Goal: Task Accomplishment & Management: Manage account settings

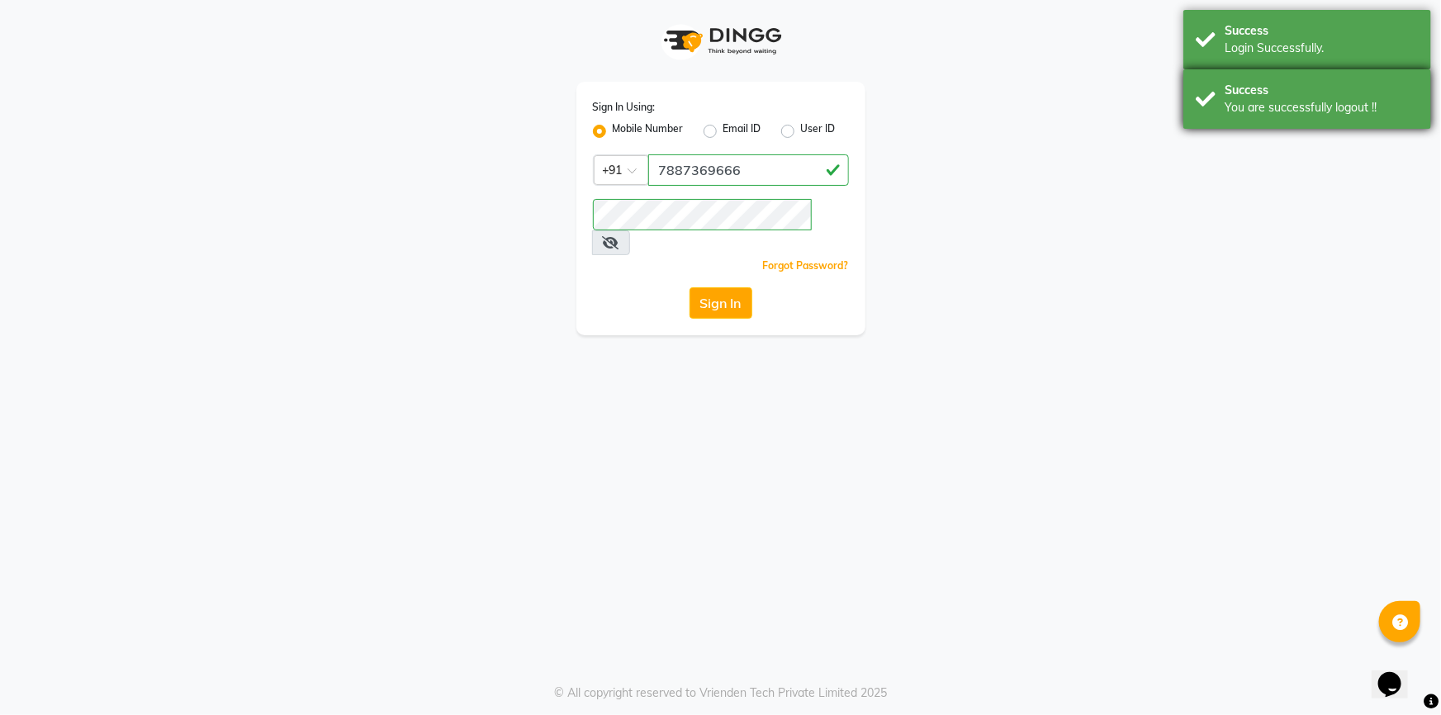
click at [1273, 73] on div "Success You are successfully logout !!" at bounding box center [1307, 98] width 248 height 59
click at [1279, 36] on div "Success" at bounding box center [1321, 30] width 194 height 17
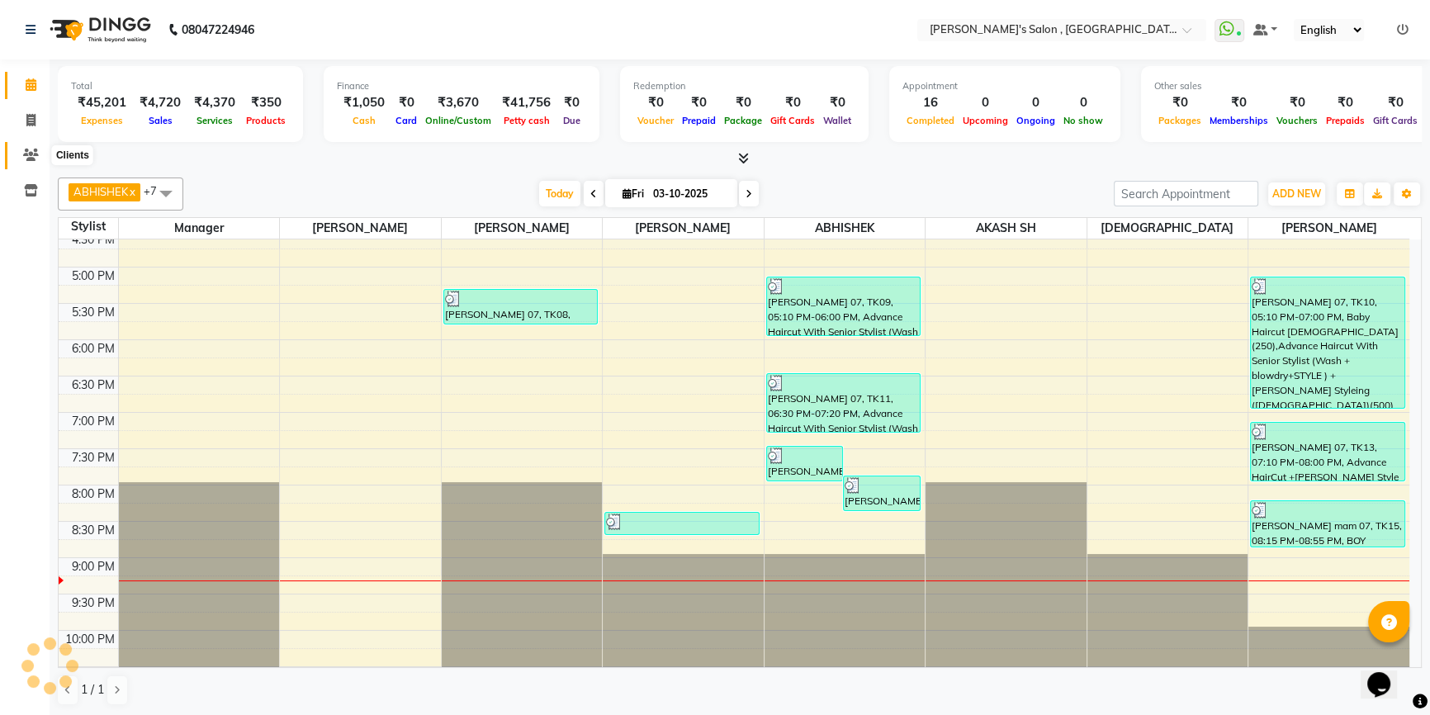
click at [39, 163] on span at bounding box center [31, 155] width 29 height 19
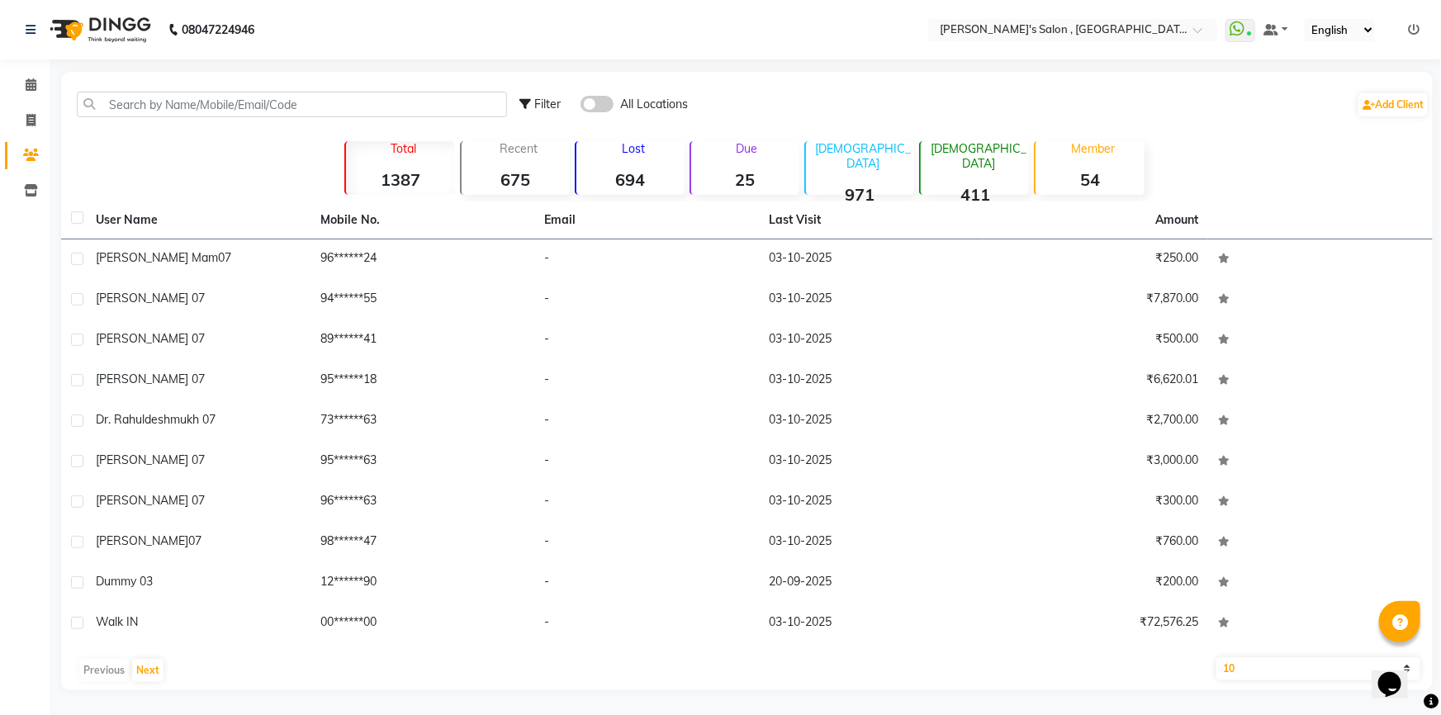
click at [730, 162] on div "Due 25" at bounding box center [744, 168] width 110 height 54
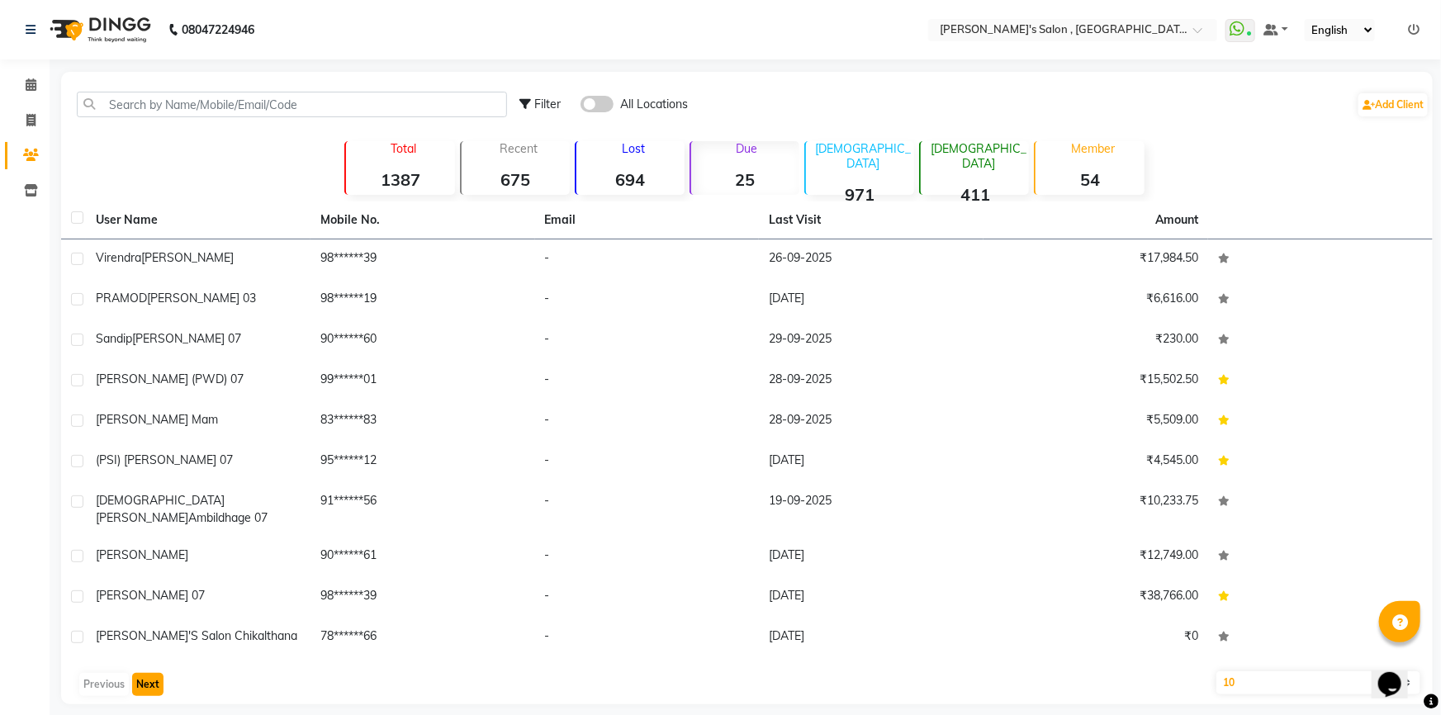
click at [140, 673] on button "Next" at bounding box center [147, 684] width 31 height 23
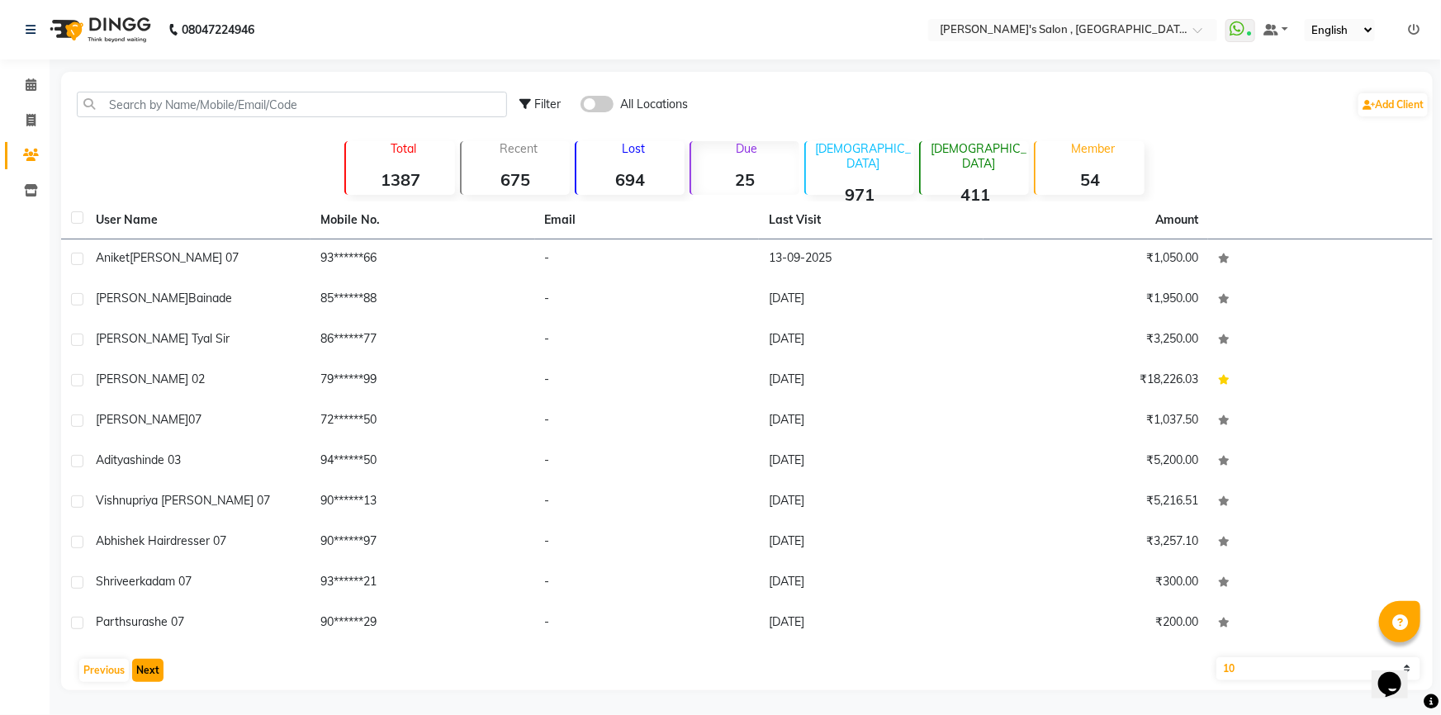
click at [149, 672] on button "Next" at bounding box center [147, 670] width 31 height 23
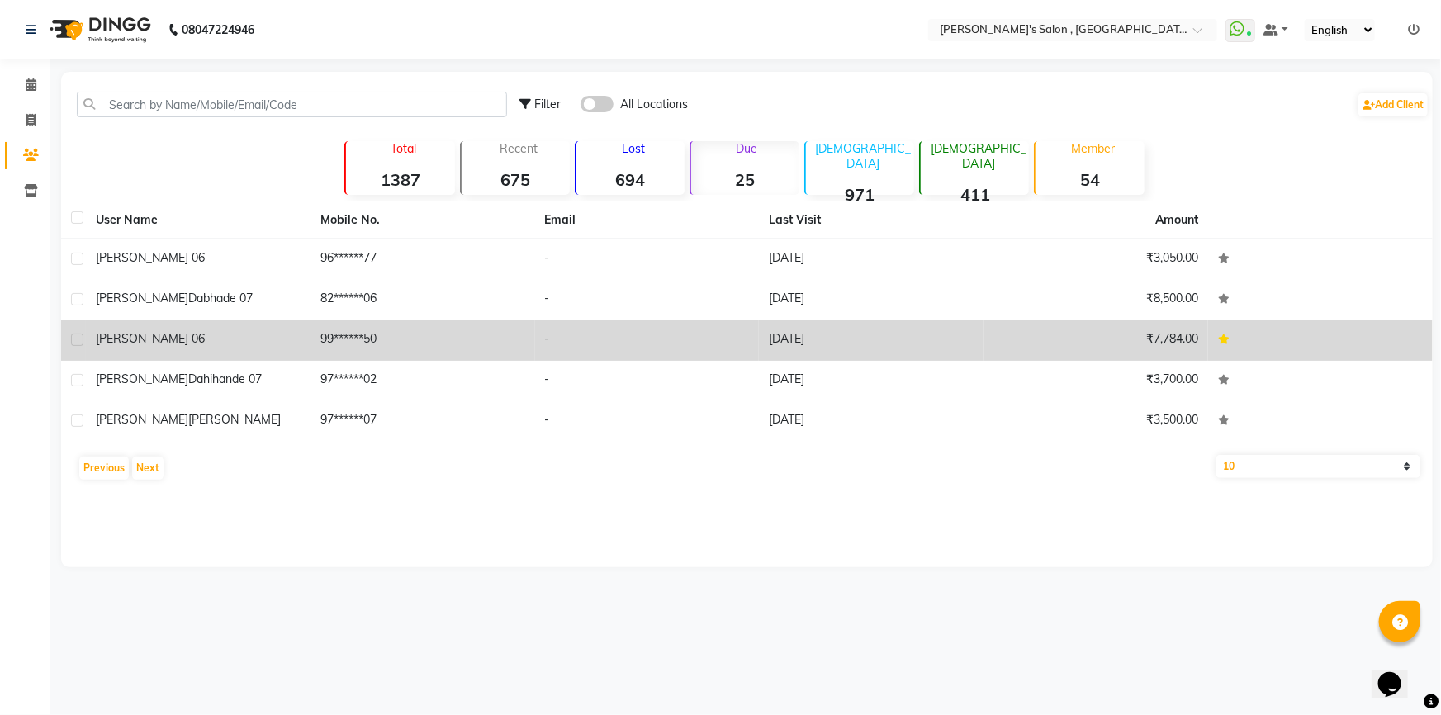
click at [357, 346] on td "99******50" at bounding box center [422, 340] width 225 height 40
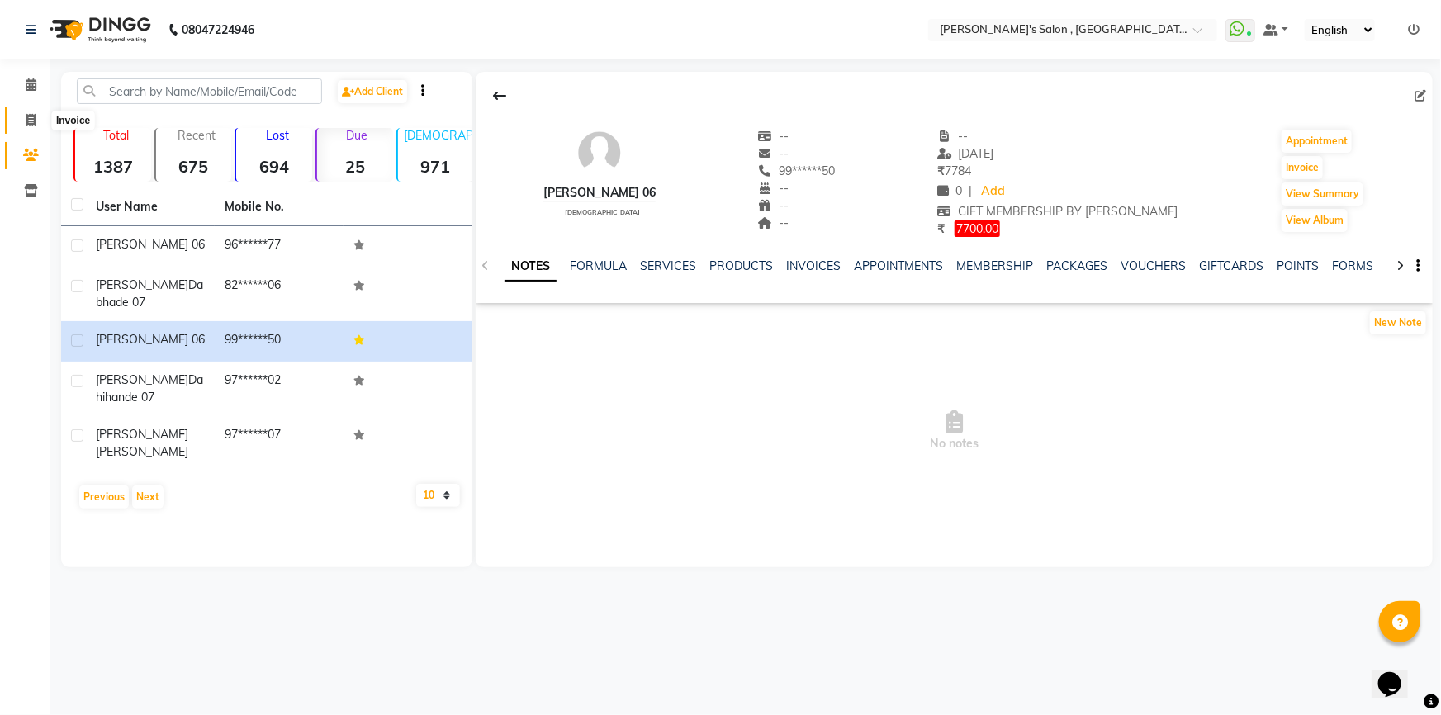
click at [27, 126] on span at bounding box center [31, 120] width 29 height 19
select select "service"
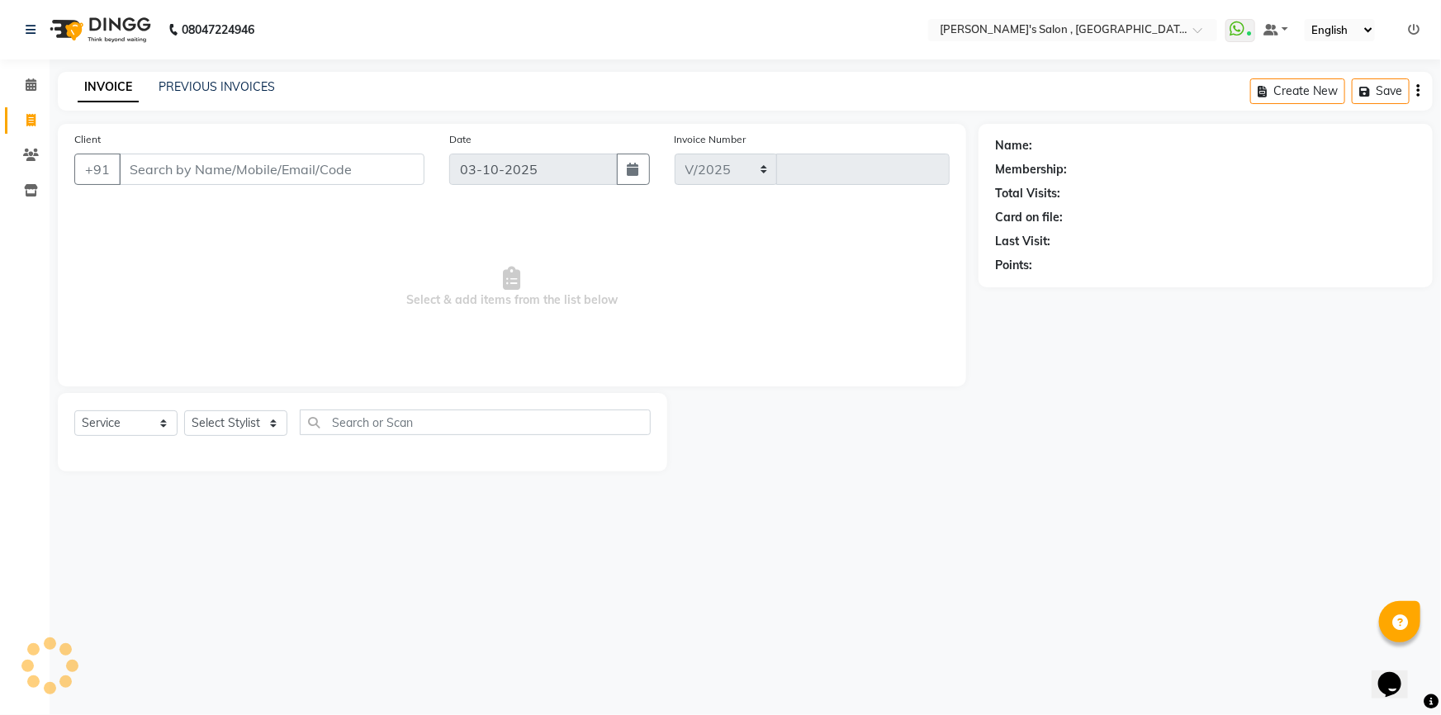
select select "7416"
type input "2367"
click at [241, 409] on div "Select Service Product Membership Package Voucher Prepaid Gift Card Select Styl…" at bounding box center [362, 432] width 609 height 78
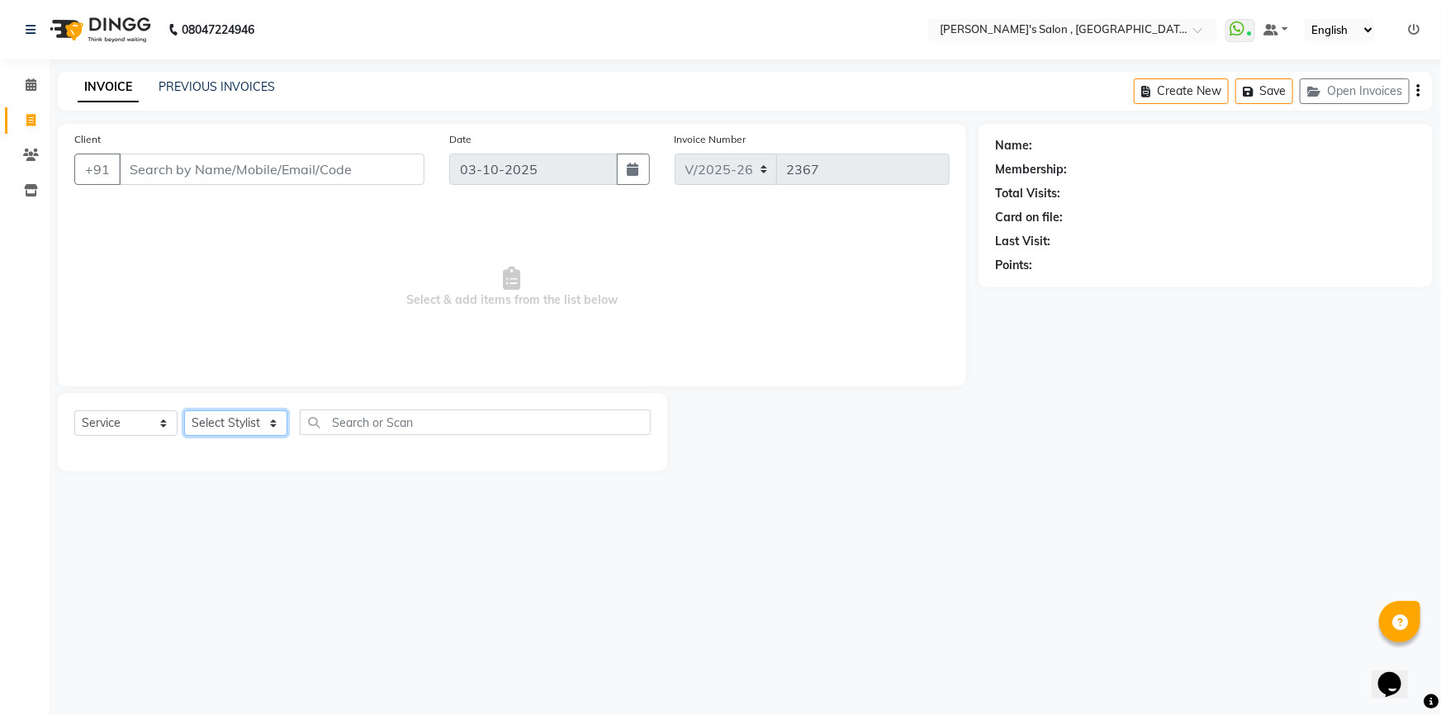
click at [241, 415] on select "Select Stylist ABHISHEK AKASH SH ARJUN SIR Manager [PERSON_NAME] [PERSON_NAME] …" at bounding box center [235, 423] width 103 height 26
select select "74856"
click at [184, 410] on select "Select Stylist ABHISHEK AKASH SH ARJUN SIR Manager [PERSON_NAME] [PERSON_NAME] …" at bounding box center [235, 423] width 103 height 26
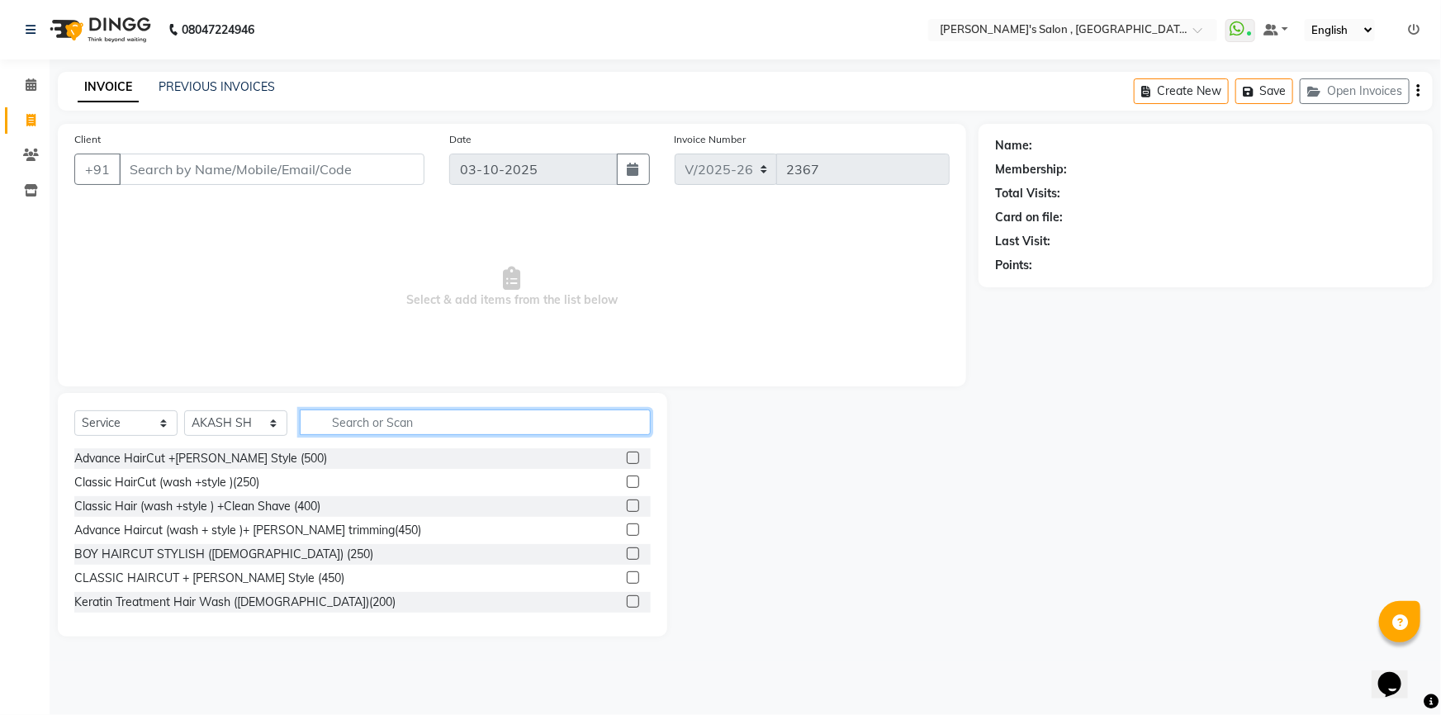
click at [358, 417] on input "text" at bounding box center [475, 422] width 351 height 26
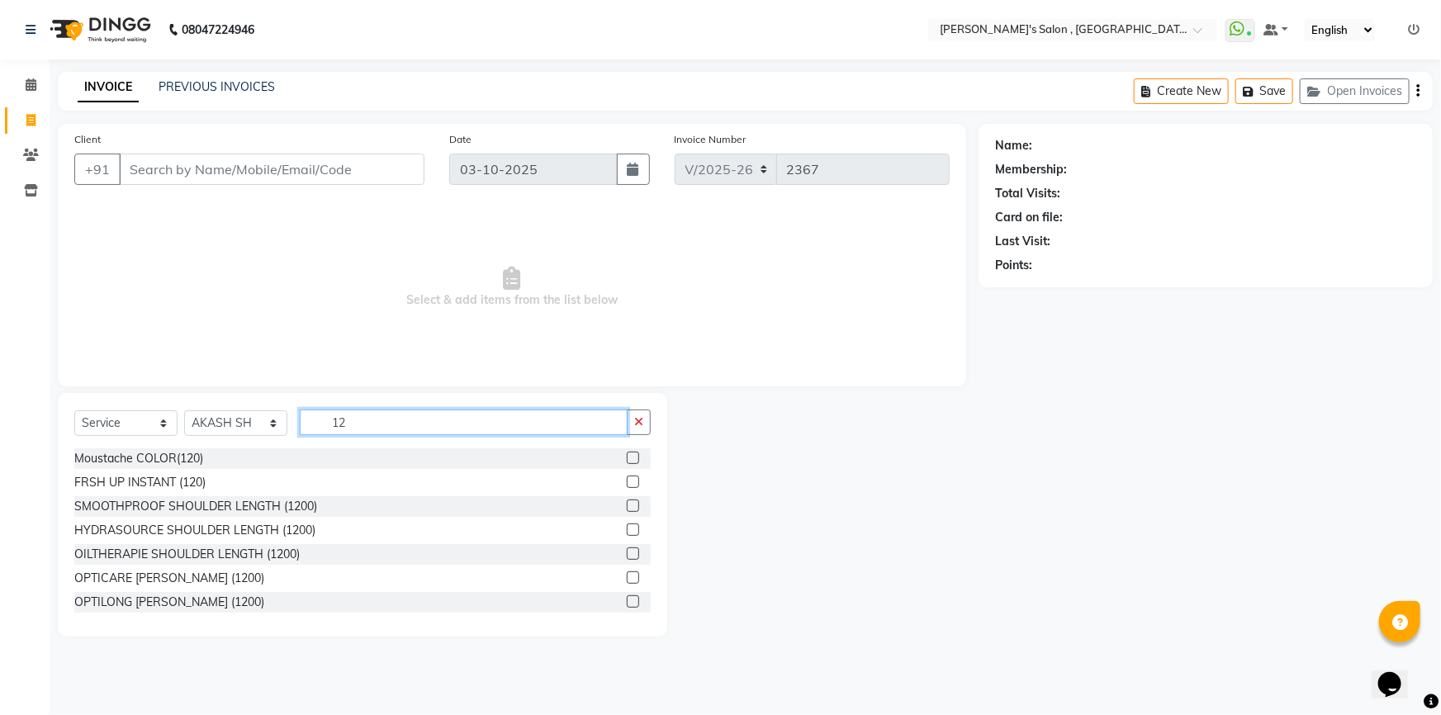
type input "1"
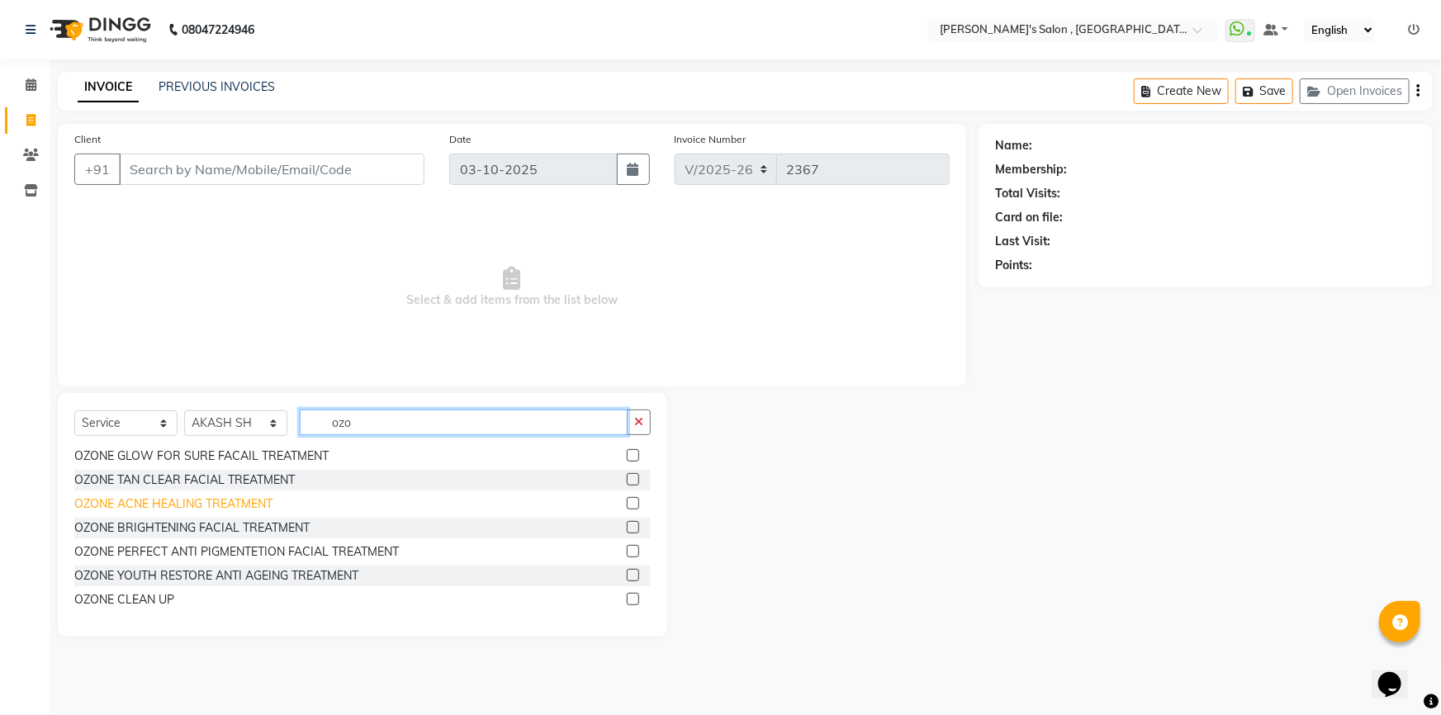
scroll to position [98, 0]
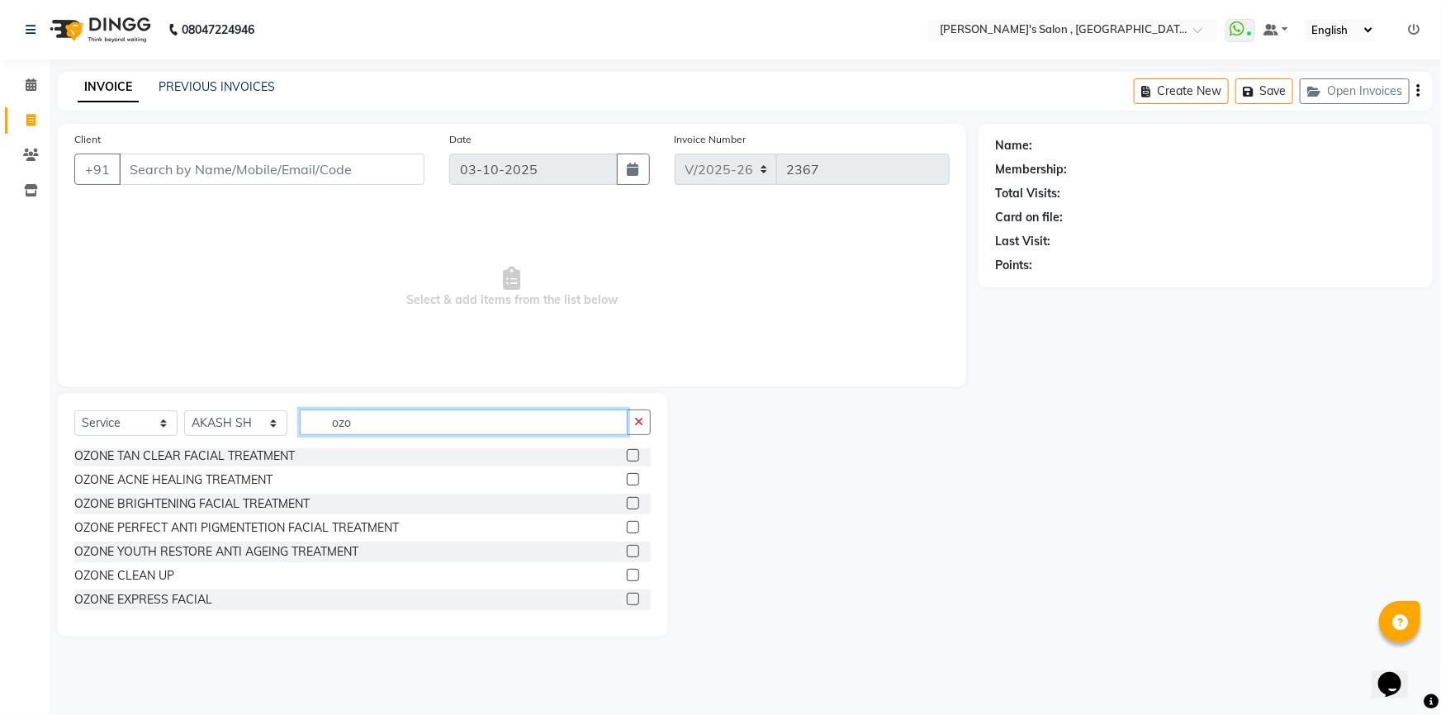
click at [448, 421] on input "ozo" at bounding box center [464, 422] width 328 height 26
type input "o"
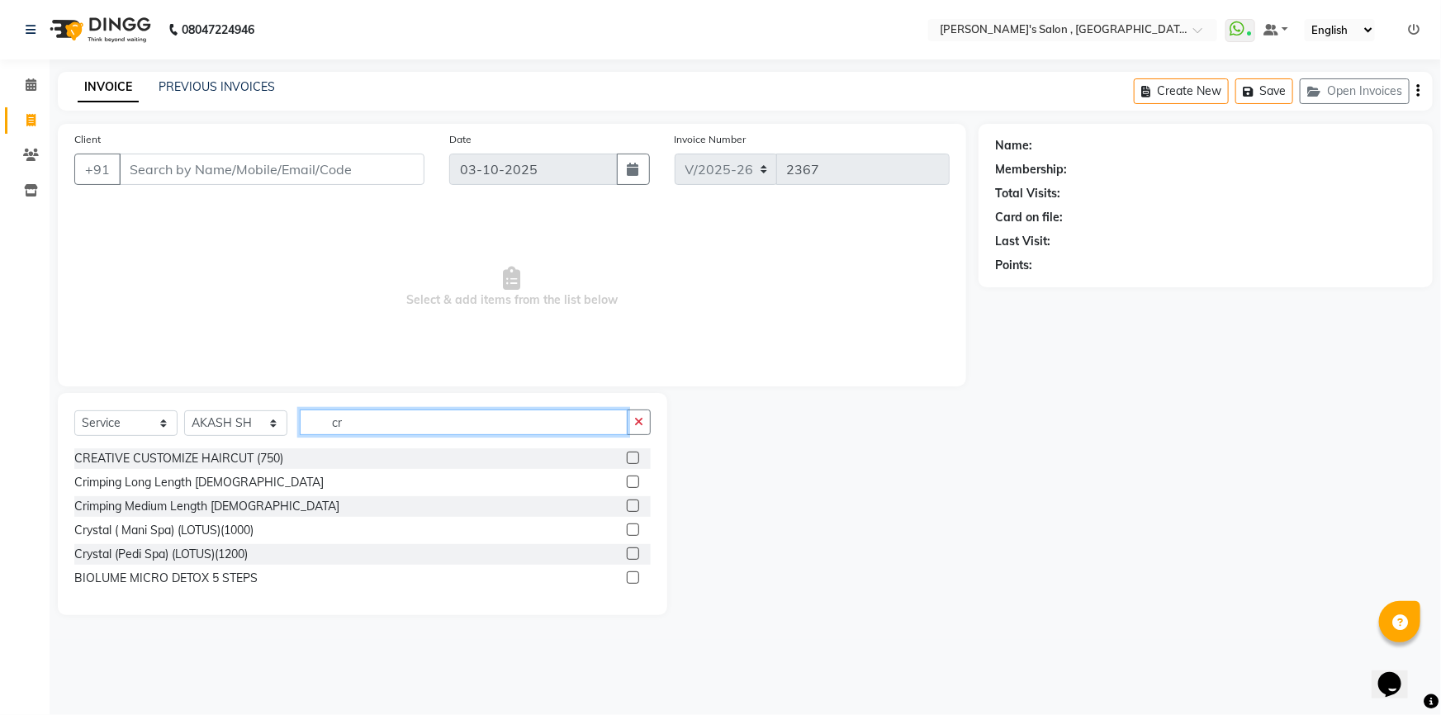
scroll to position [0, 0]
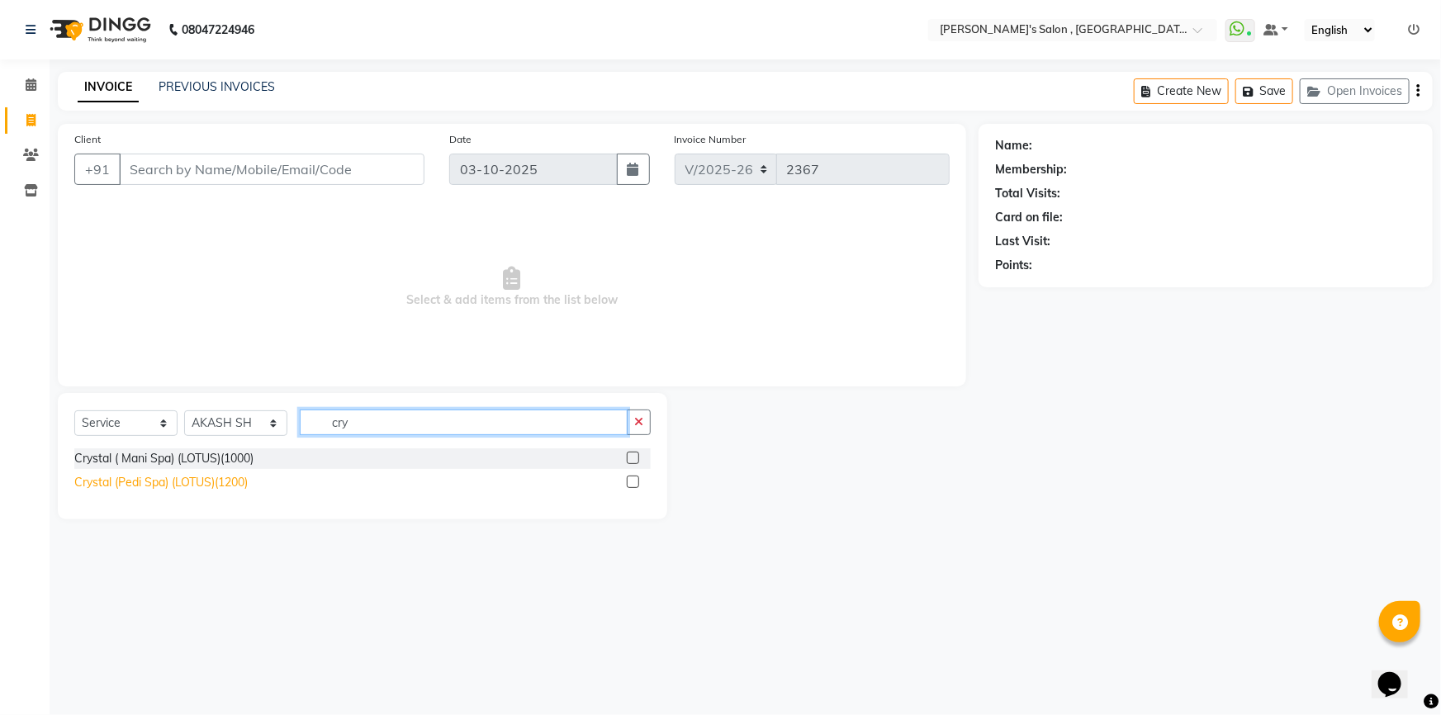
type input "cry"
click at [157, 484] on div "Crystal (Pedi Spa) (LOTUS)(1200)" at bounding box center [160, 482] width 173 height 17
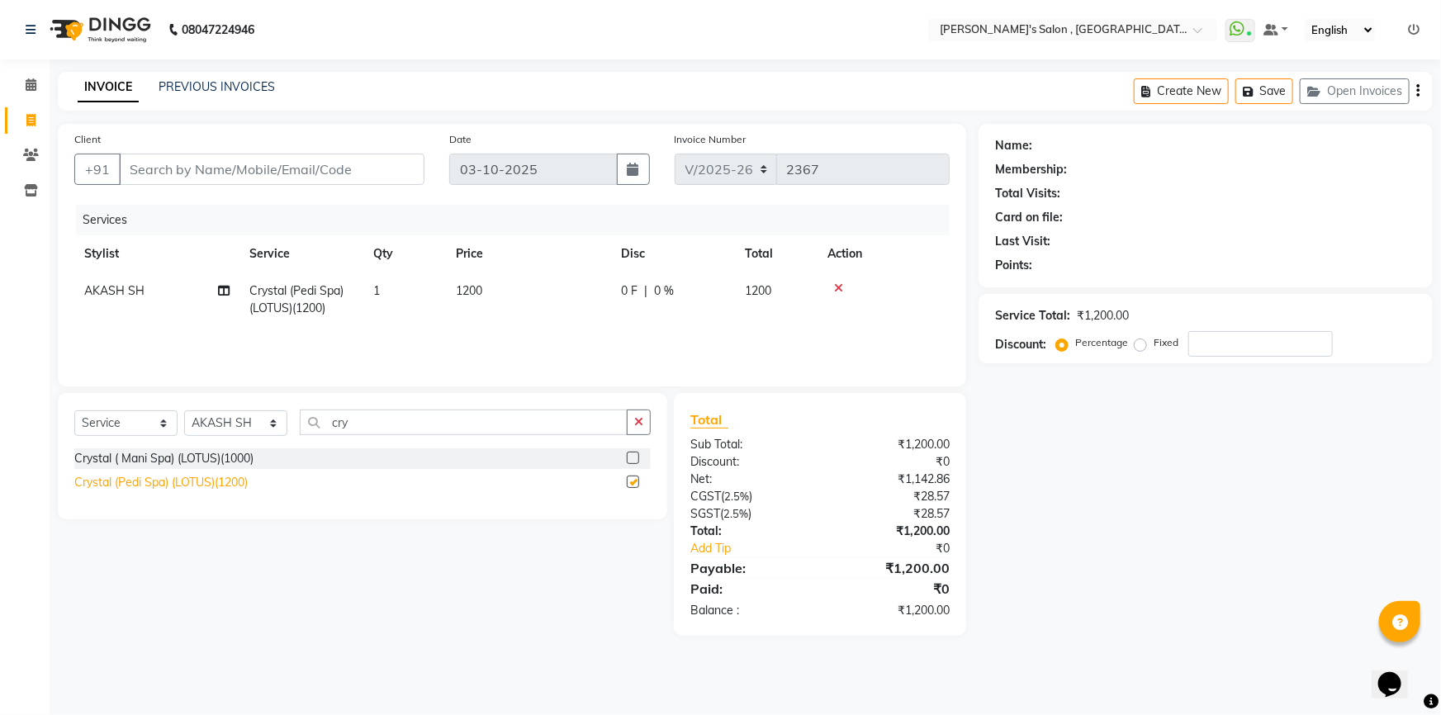
checkbox input "false"
click at [174, 169] on input "Client" at bounding box center [271, 169] width 305 height 31
type input "9"
type input "0"
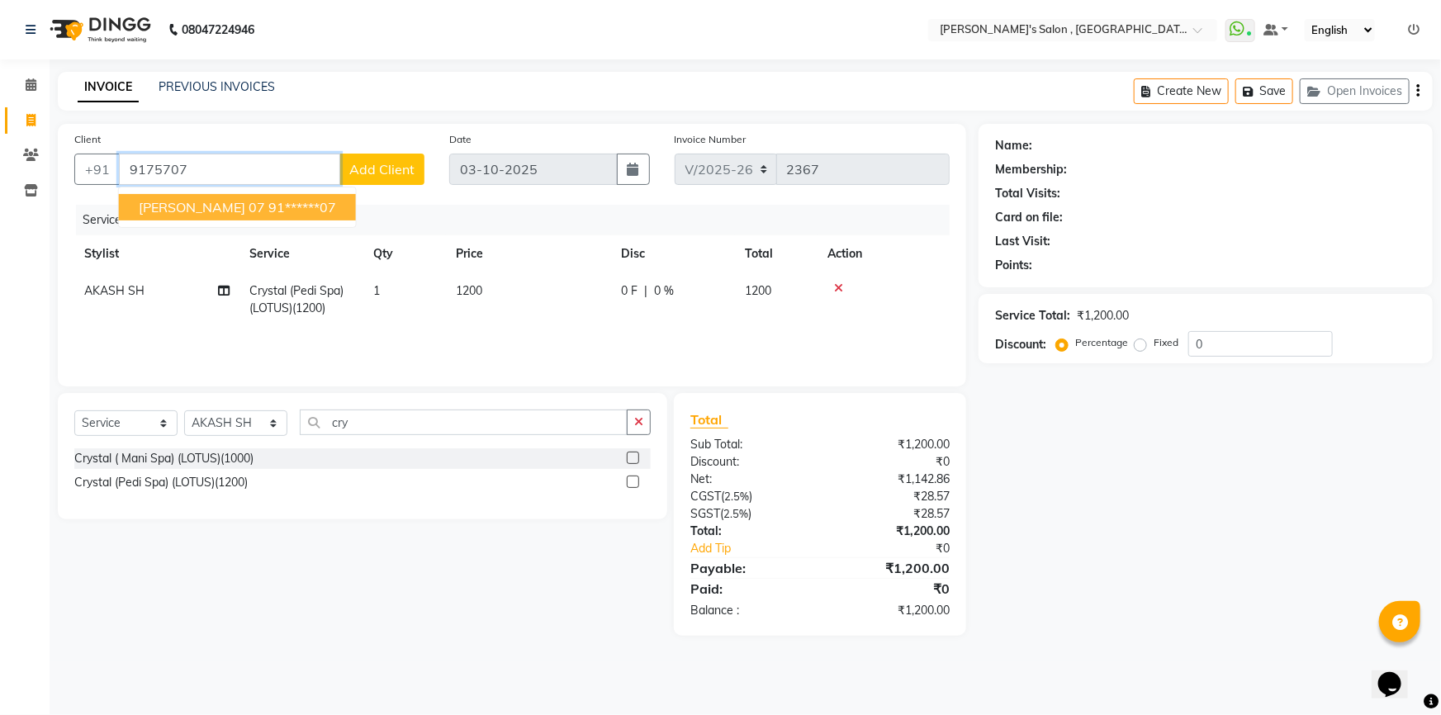
click at [293, 210] on ngb-highlight "91******07" at bounding box center [302, 207] width 68 height 17
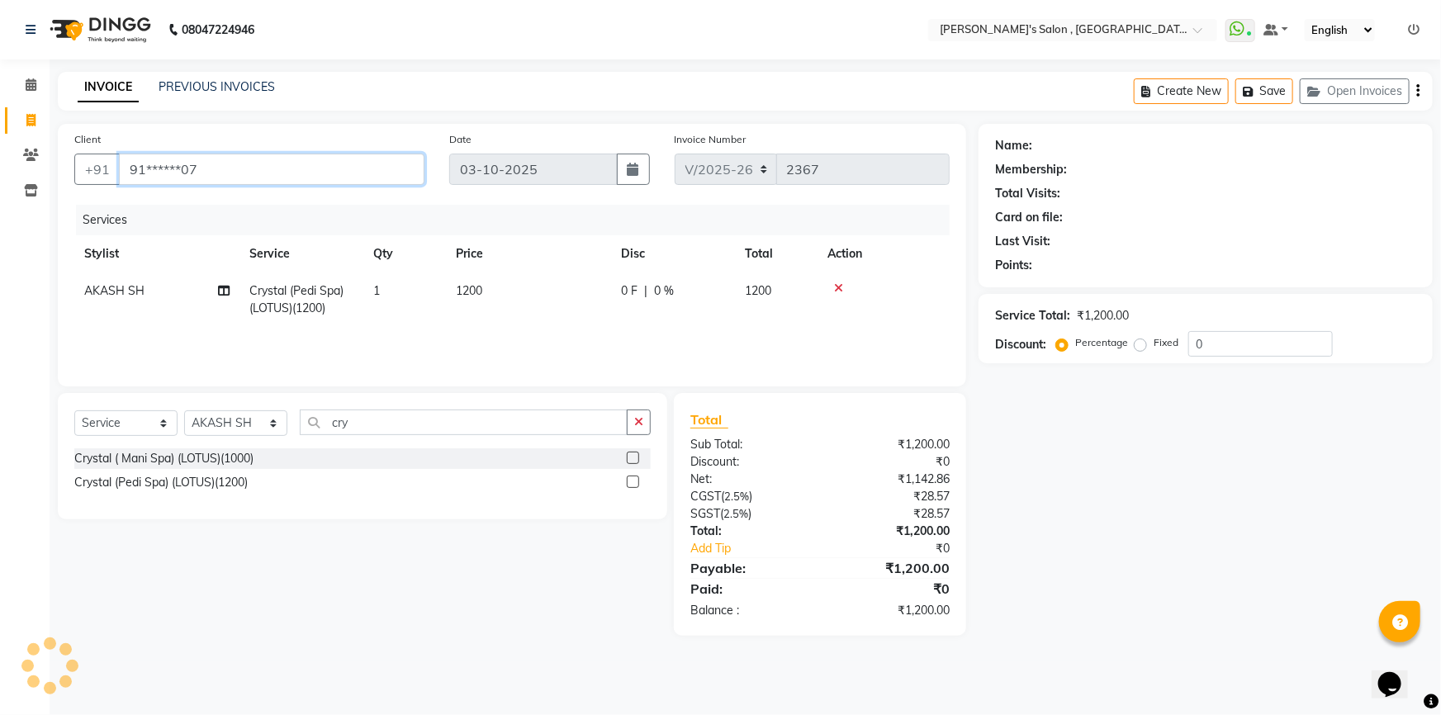
type input "91******07"
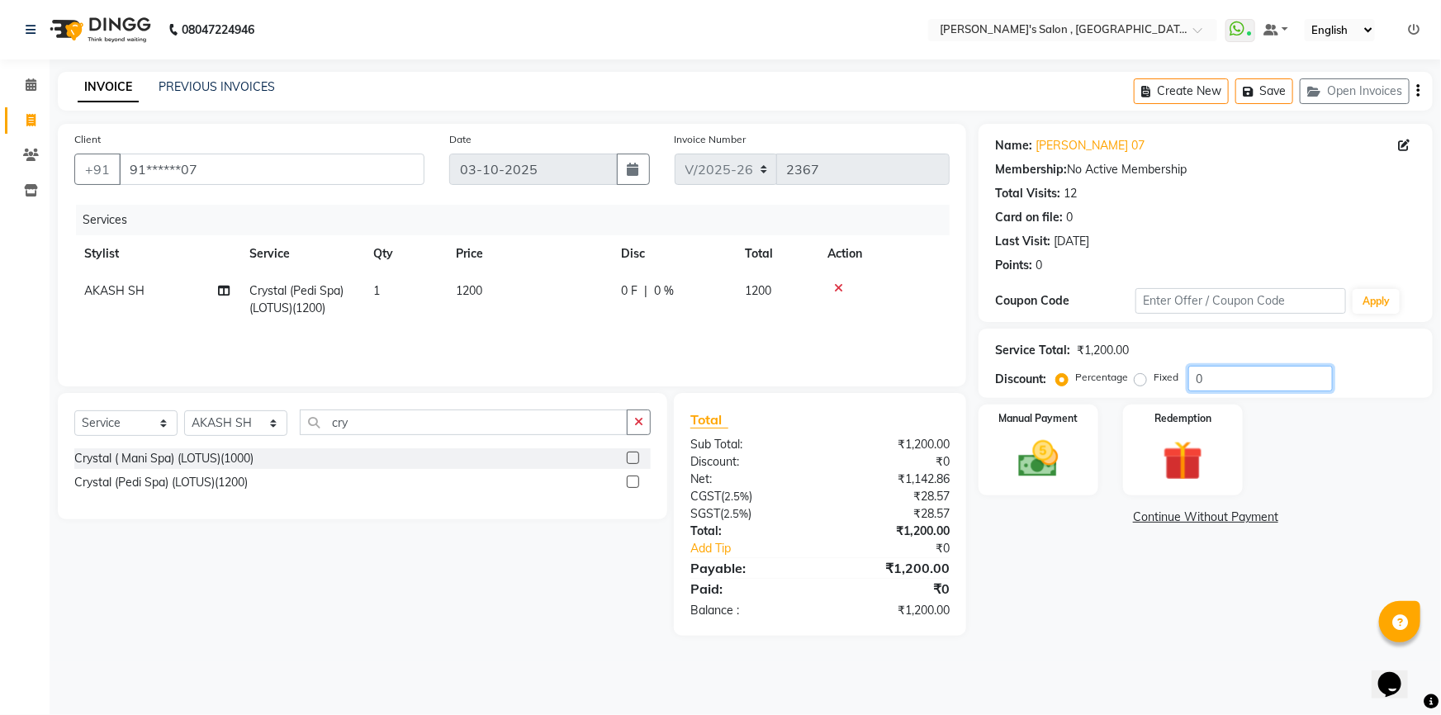
click at [1228, 377] on input "0" at bounding box center [1260, 379] width 144 height 26
click at [1226, 372] on input "100" at bounding box center [1260, 379] width 144 height 26
type input "1"
type input "100"
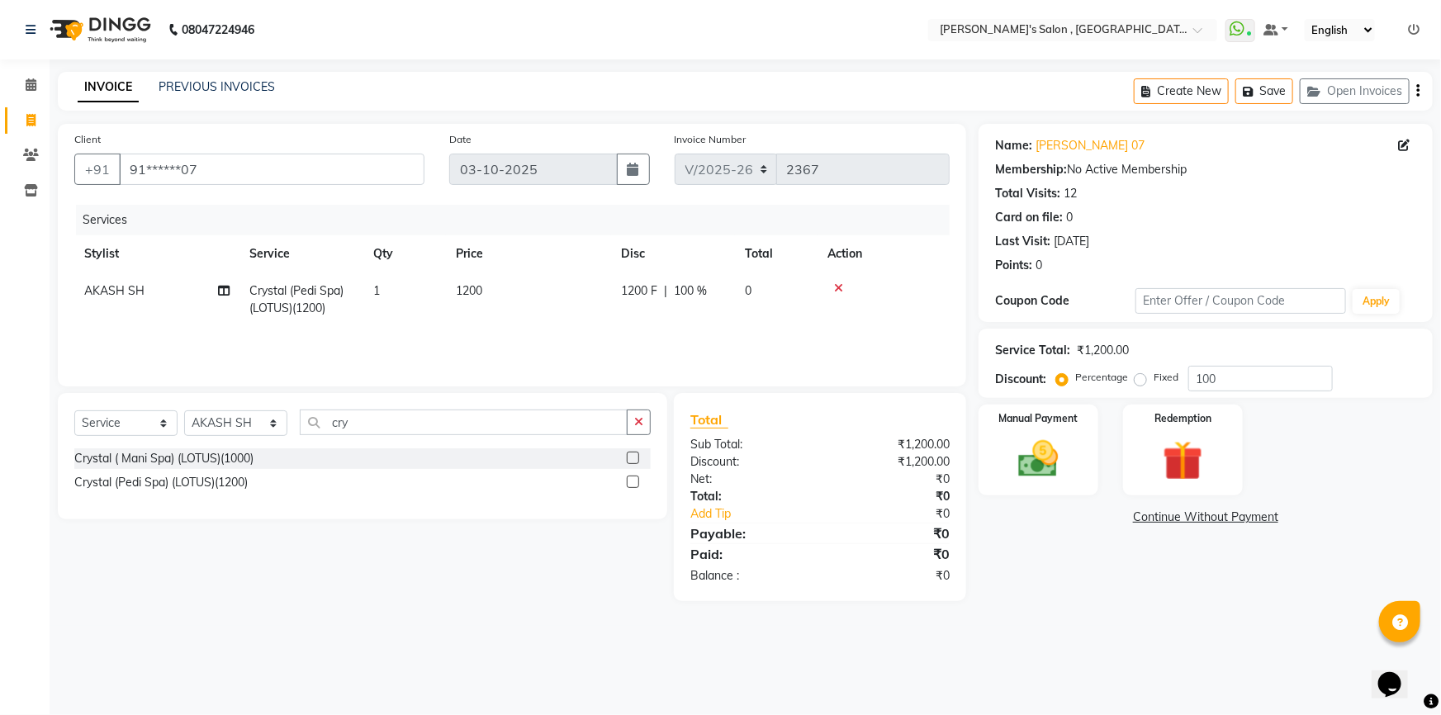
click at [1153, 380] on label "Fixed" at bounding box center [1165, 377] width 25 height 15
click at [1138, 380] on input "Fixed" at bounding box center [1144, 378] width 12 height 12
radio input "true"
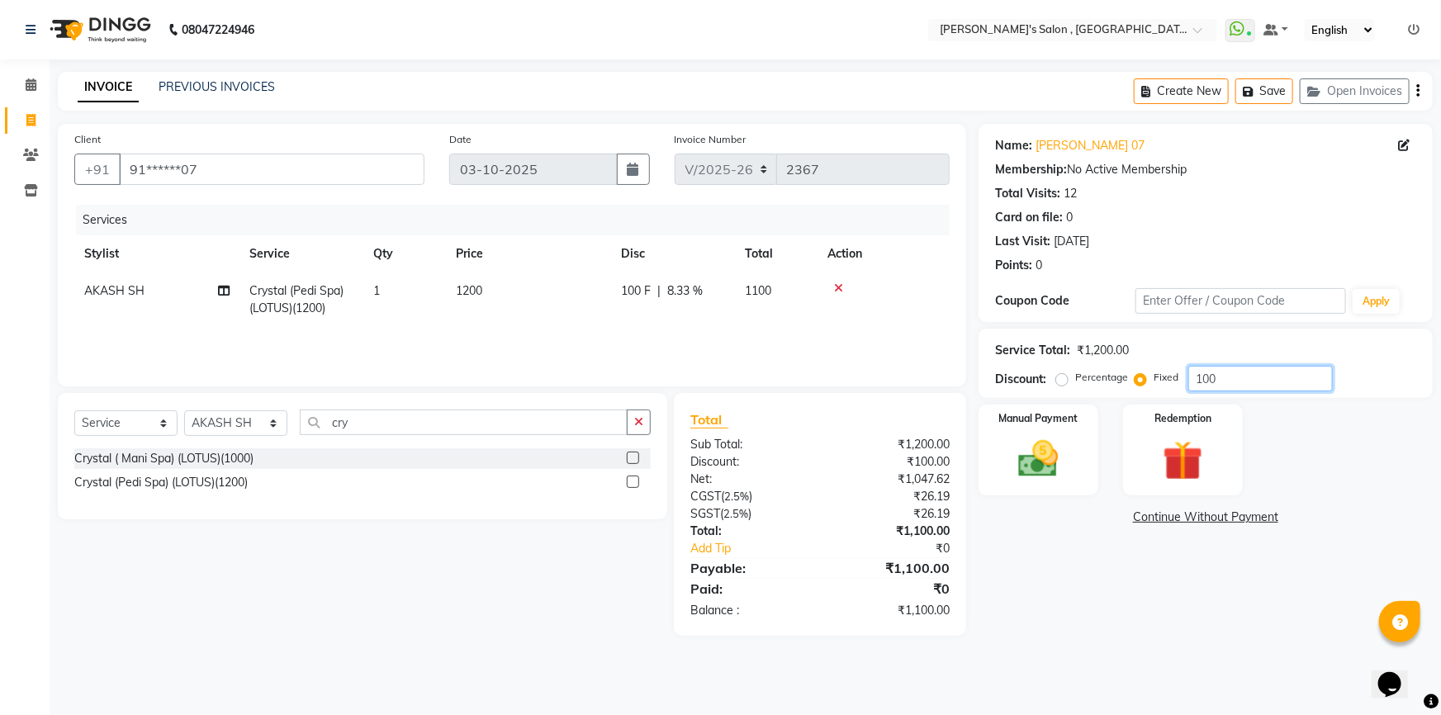
click at [1271, 385] on input "100" at bounding box center [1260, 379] width 144 height 26
type input "1"
type input "200"
click at [1034, 438] on img at bounding box center [1039, 459] width 68 height 48
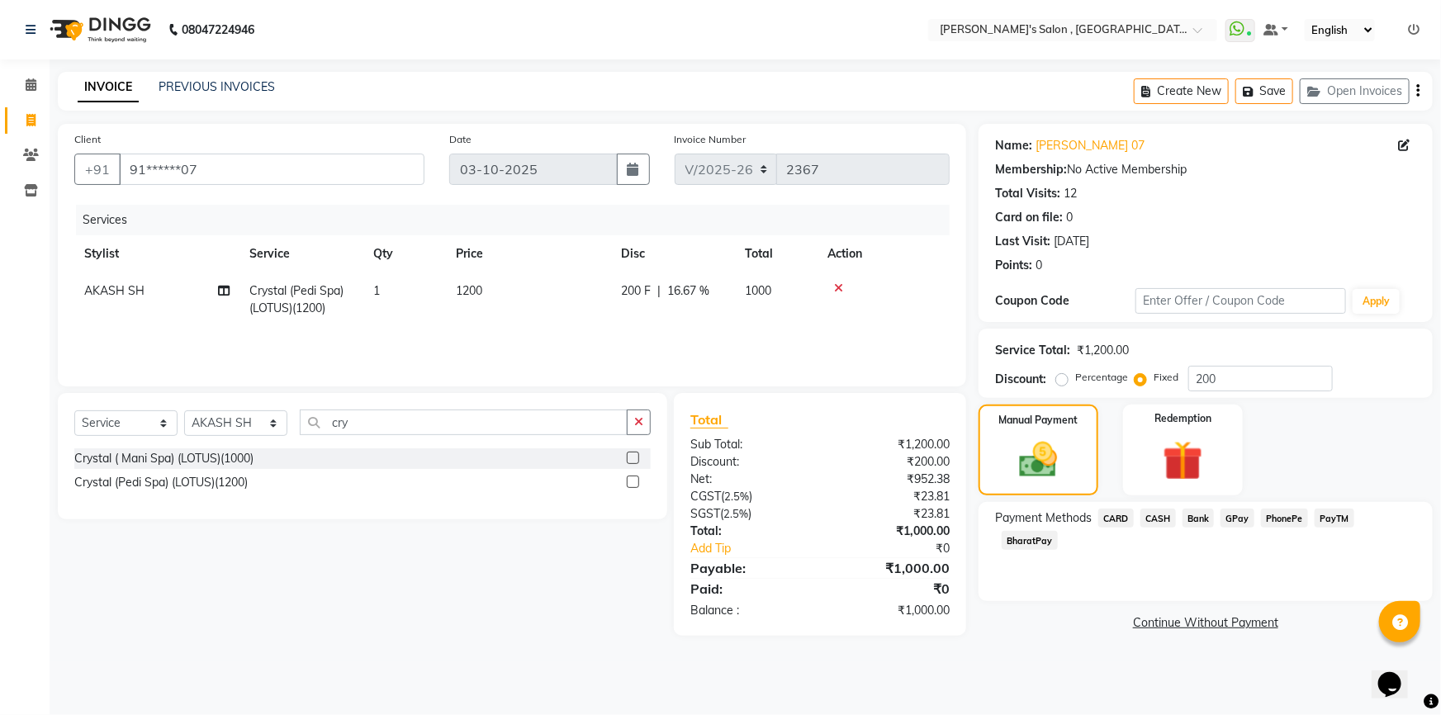
click at [231, 289] on td "AKASH SH" at bounding box center [156, 299] width 165 height 54
select select "74856"
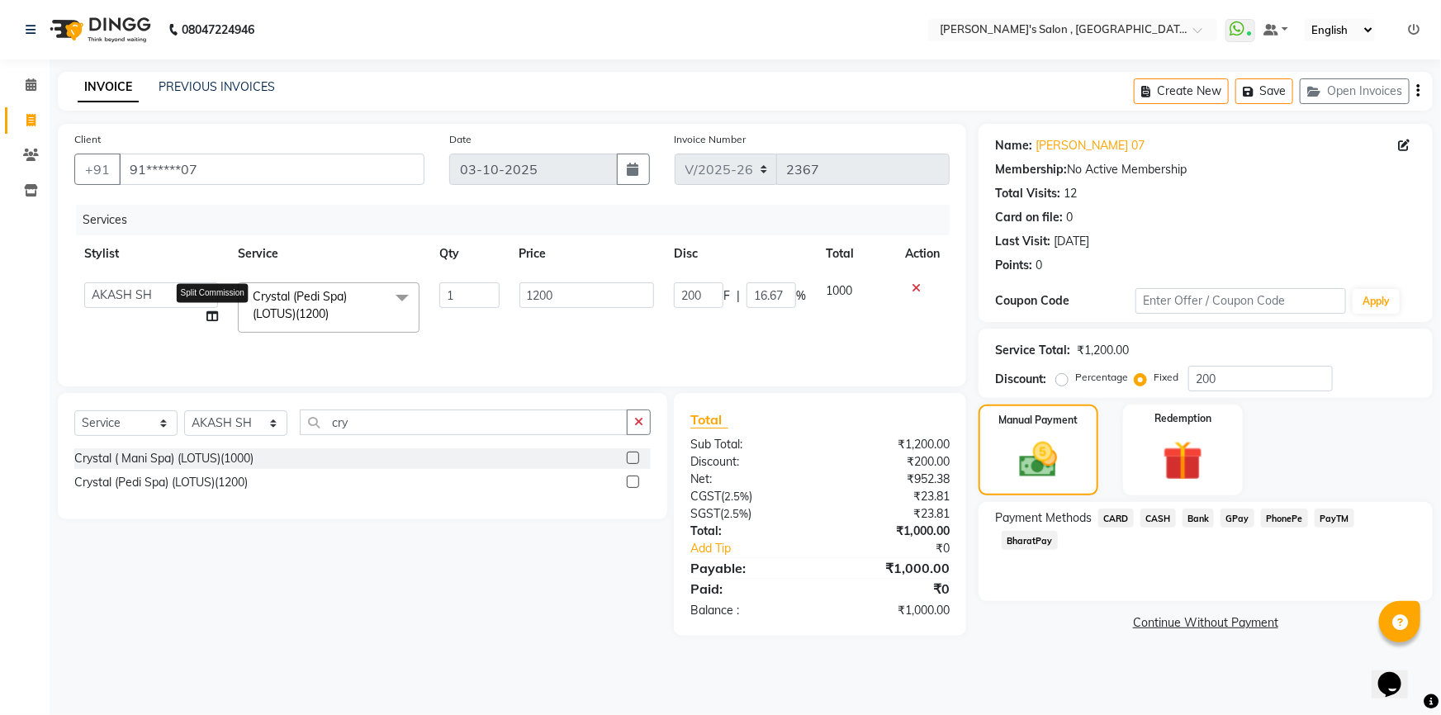
click at [207, 318] on icon at bounding box center [212, 316] width 12 height 12
select select "74856"
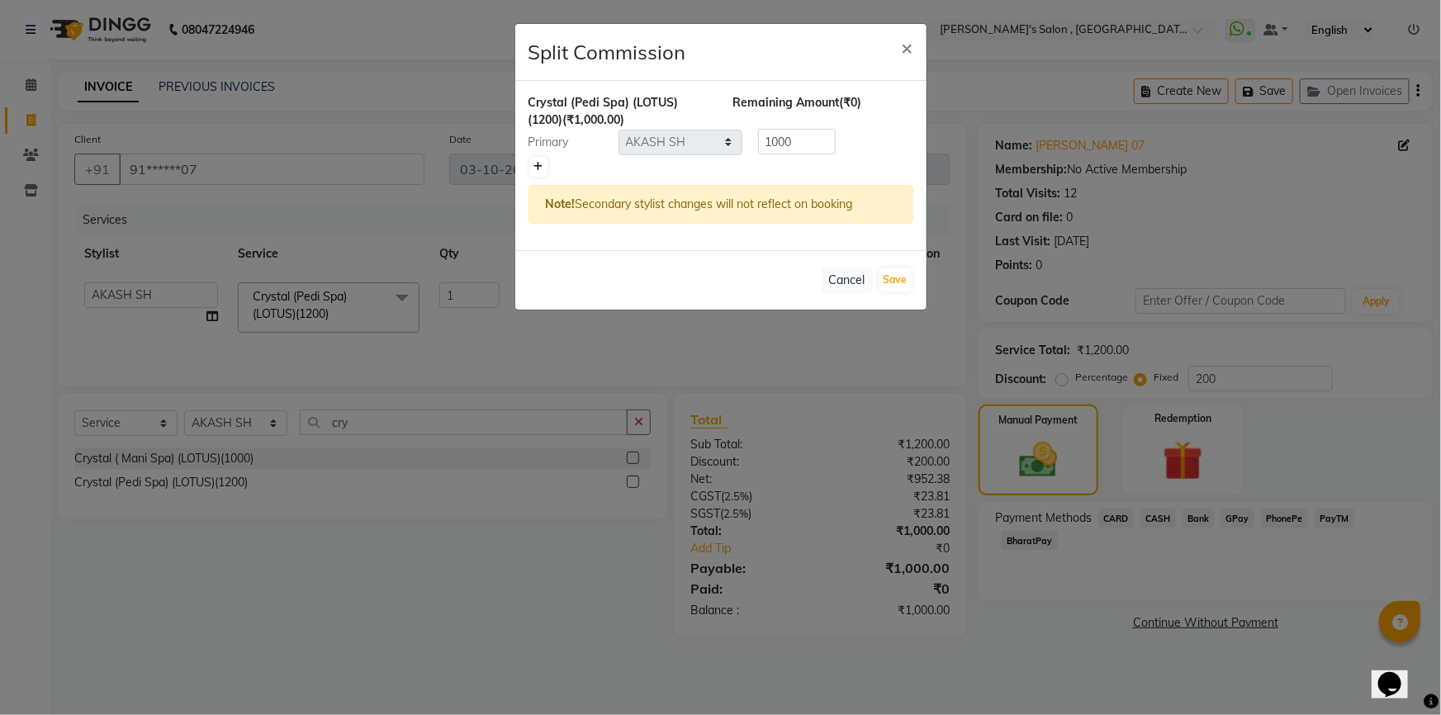
click at [534, 162] on icon at bounding box center [538, 167] width 9 height 10
type input "500"
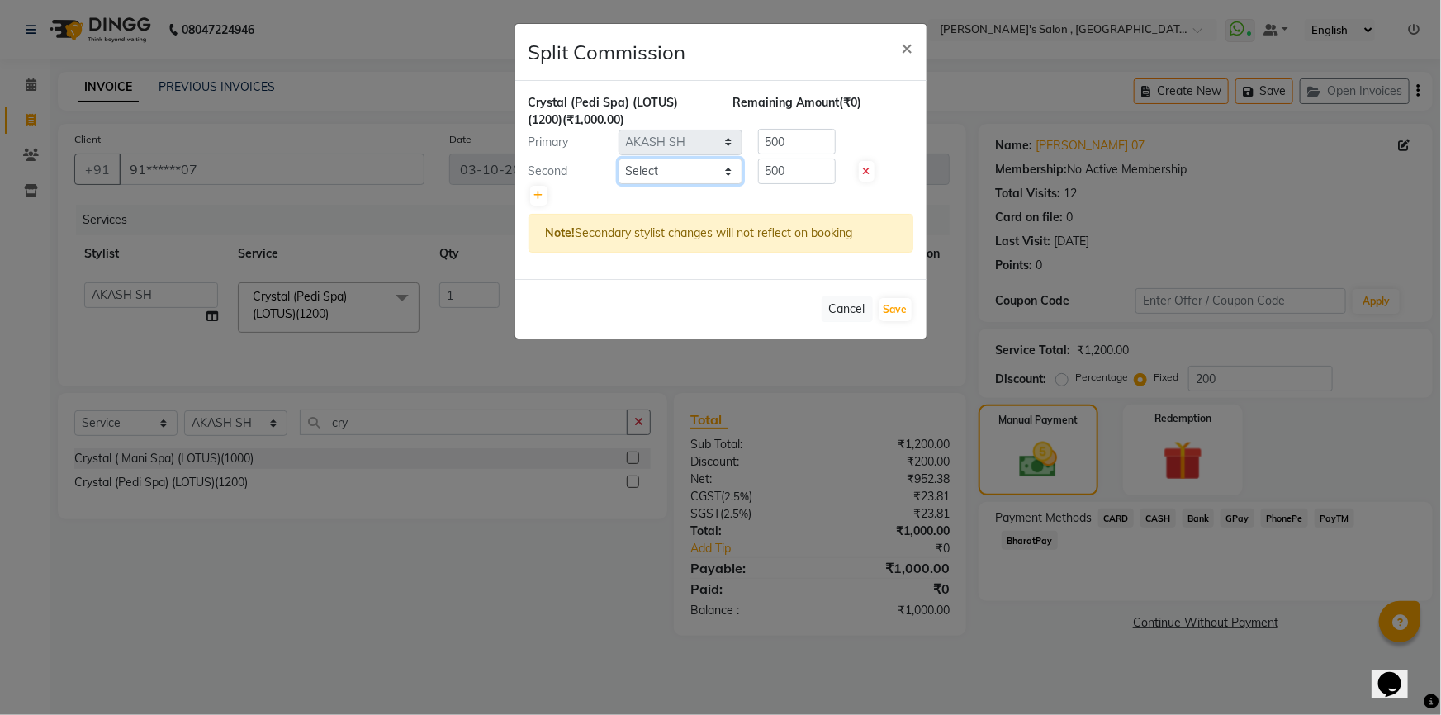
click at [727, 173] on select "Select ABHISHEK AKASH SH ARJUN SIR Manager [PERSON_NAME] [PERSON_NAME] [PERSON_…" at bounding box center [680, 172] width 124 height 26
select select "67371"
click at [618, 159] on select "Select ABHISHEK AKASH SH ARJUN SIR Manager [PERSON_NAME] [PERSON_NAME] [PERSON_…" at bounding box center [680, 172] width 124 height 26
click at [891, 305] on button "Save" at bounding box center [895, 309] width 32 height 23
select select "Select"
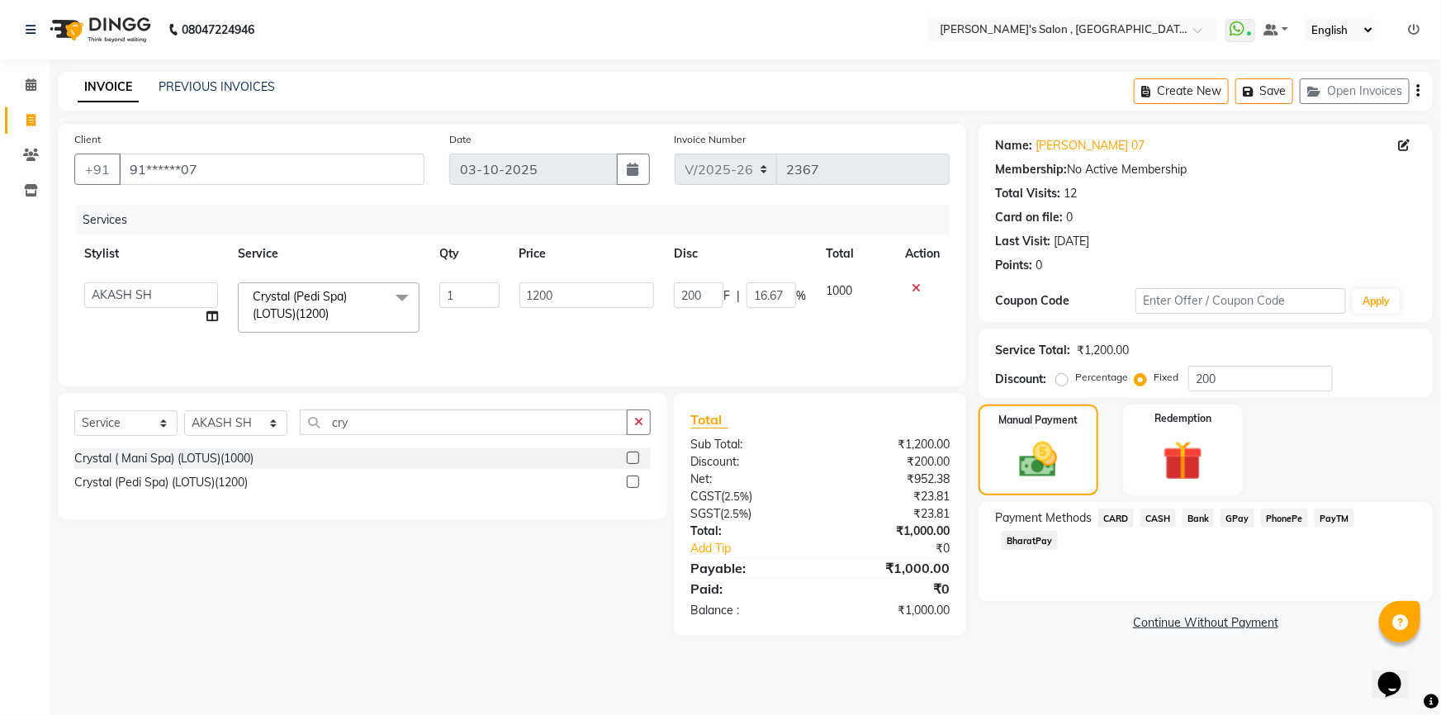
click at [1161, 518] on span "CASH" at bounding box center [1158, 518] width 36 height 19
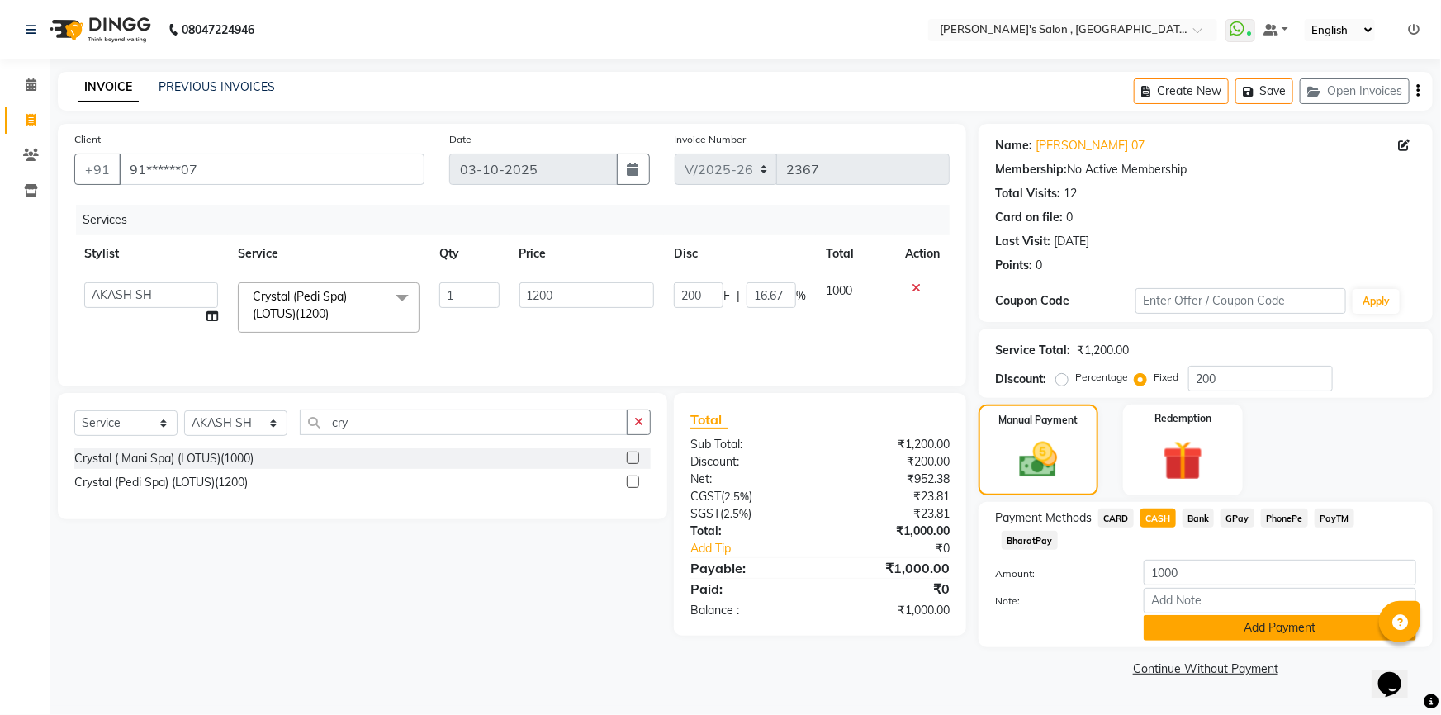
click at [1166, 615] on button "Add Payment" at bounding box center [1279, 628] width 272 height 26
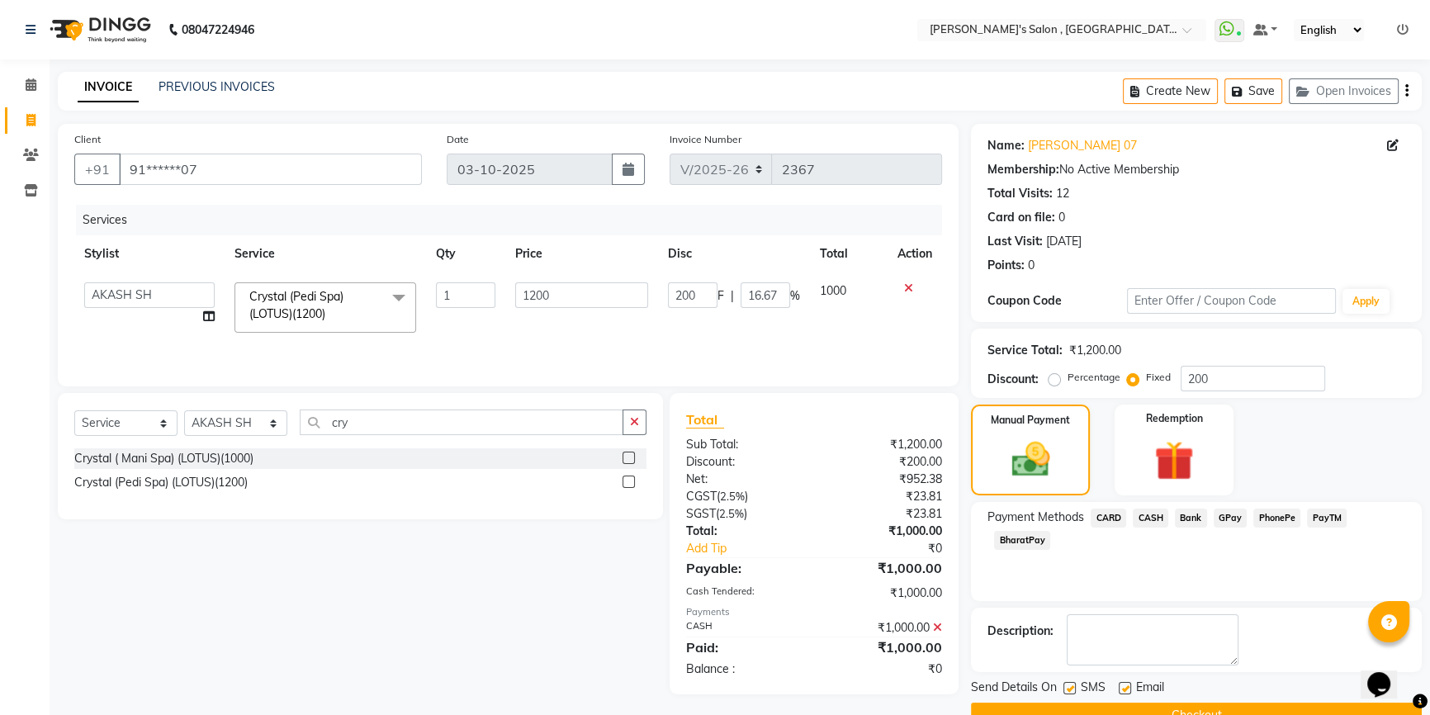
click at [1157, 703] on button "Checkout" at bounding box center [1196, 716] width 451 height 26
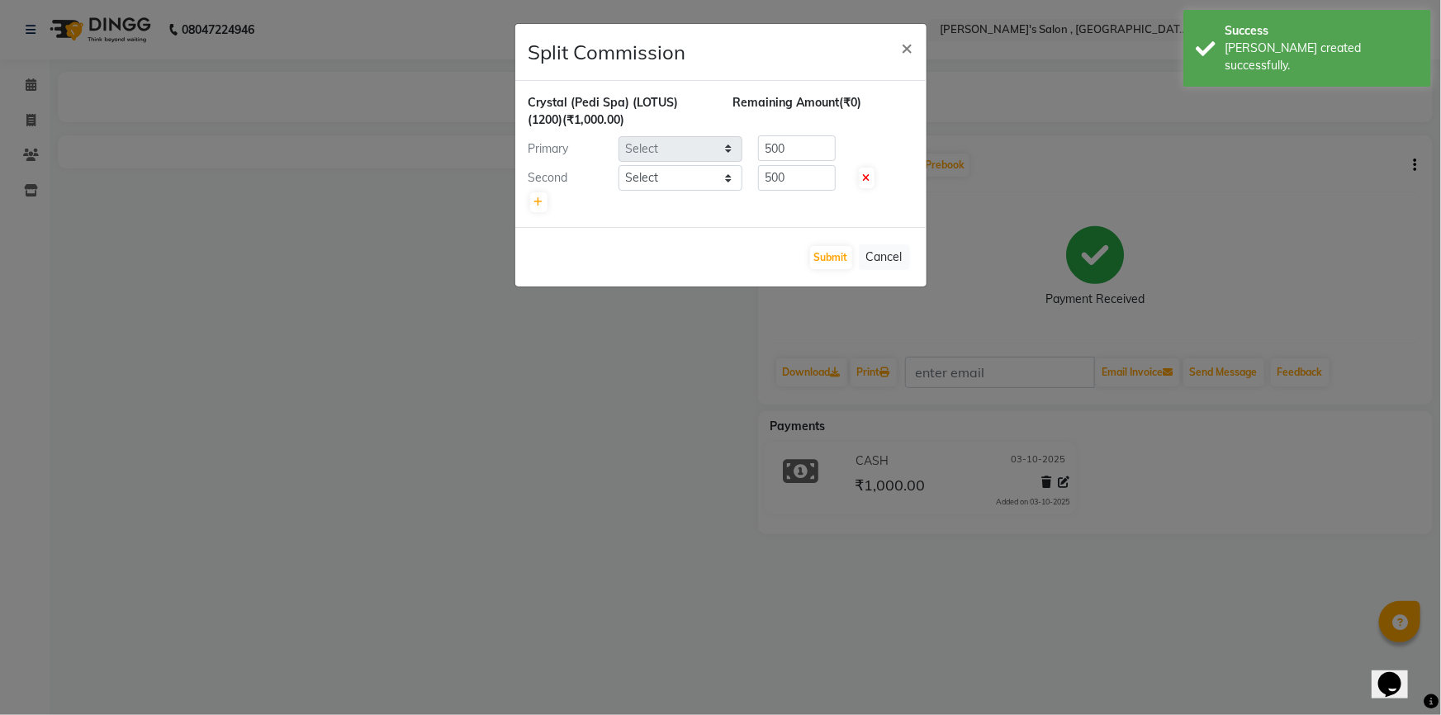
select select "74856"
select select "67371"
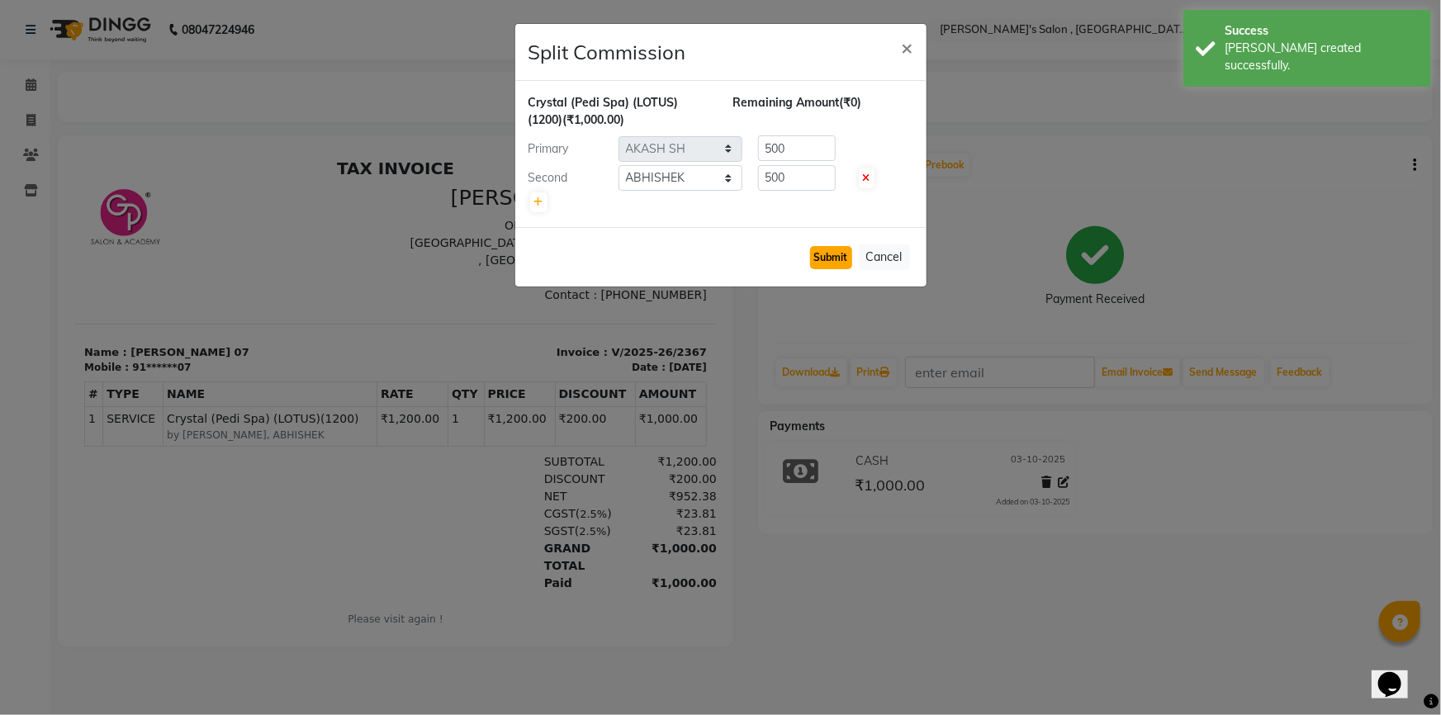
click at [850, 253] on button "Submit" at bounding box center [831, 257] width 42 height 23
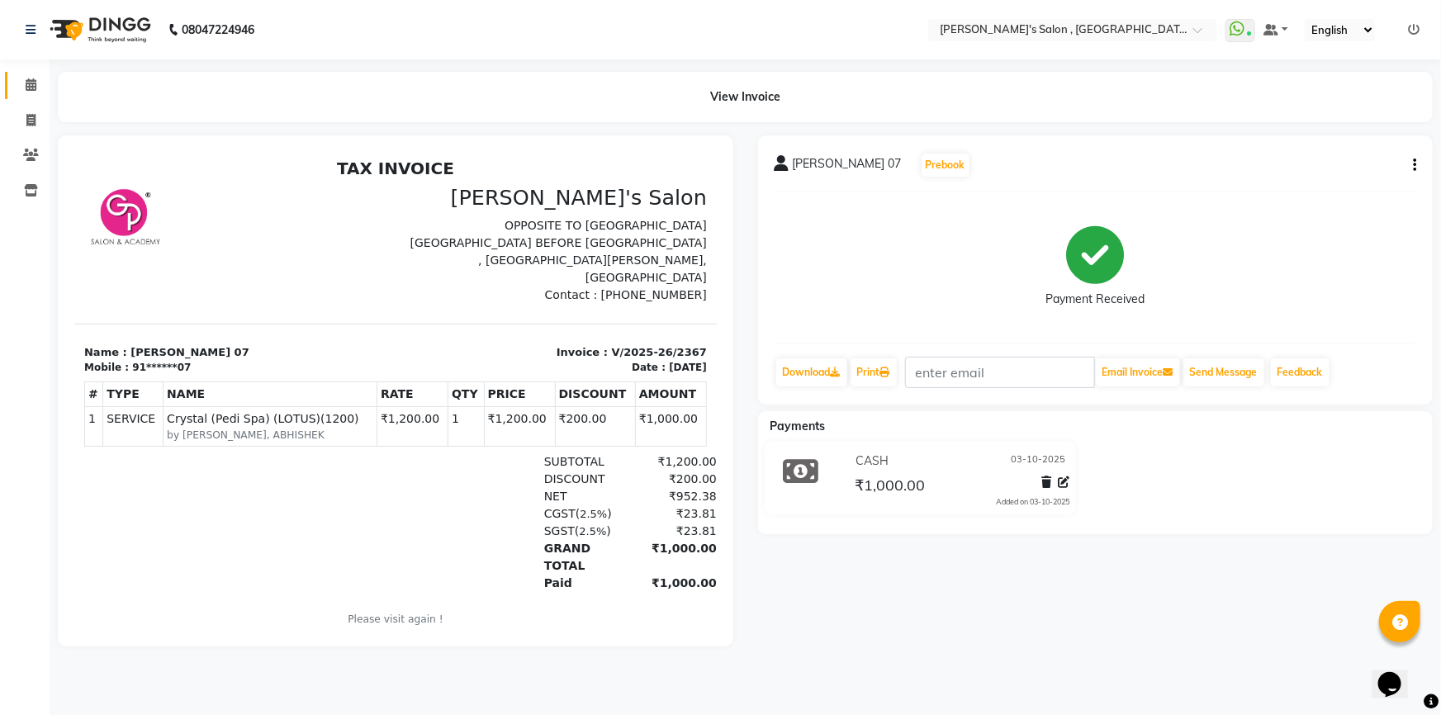
click at [10, 88] on link "Calendar" at bounding box center [25, 85] width 40 height 27
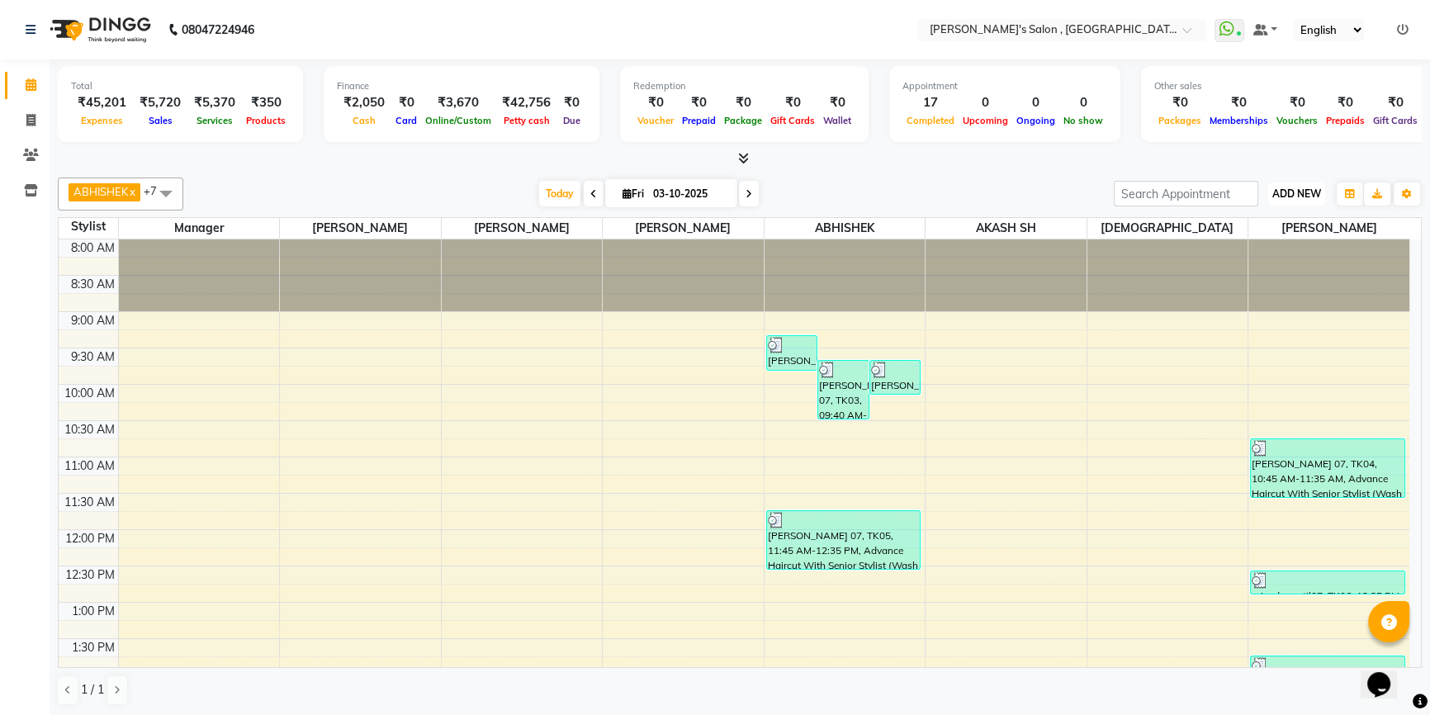
click at [1296, 194] on span "ADD NEW" at bounding box center [1296, 193] width 49 height 12
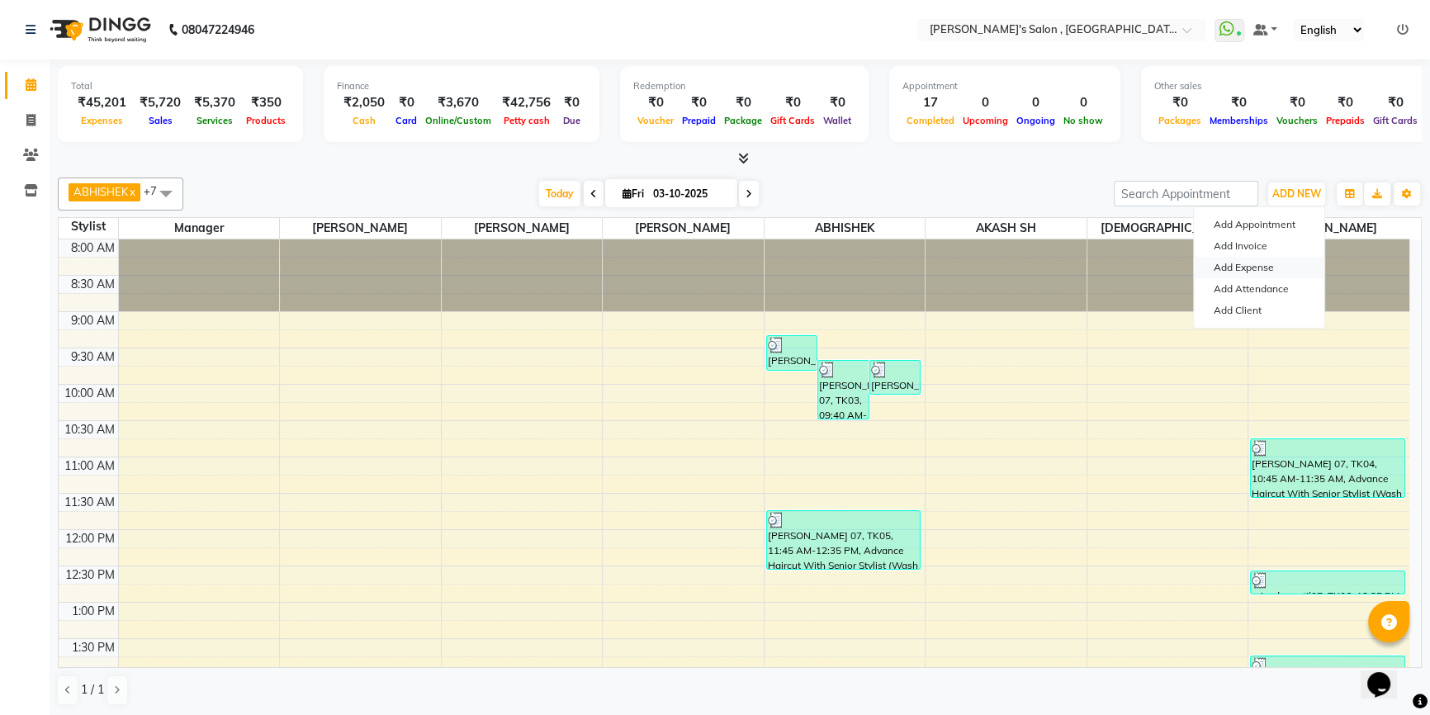
click at [1222, 268] on link "Add Expense" at bounding box center [1259, 267] width 130 height 21
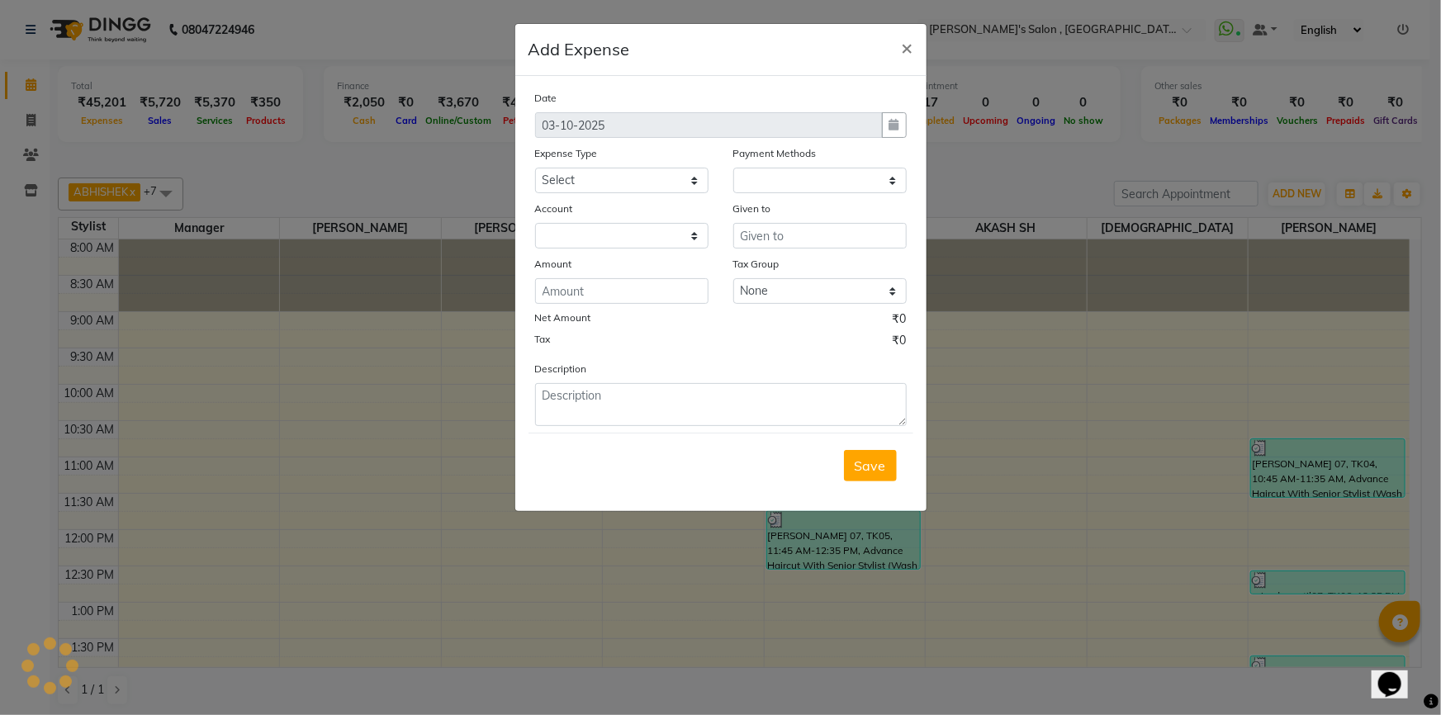
select select "1"
select select "6520"
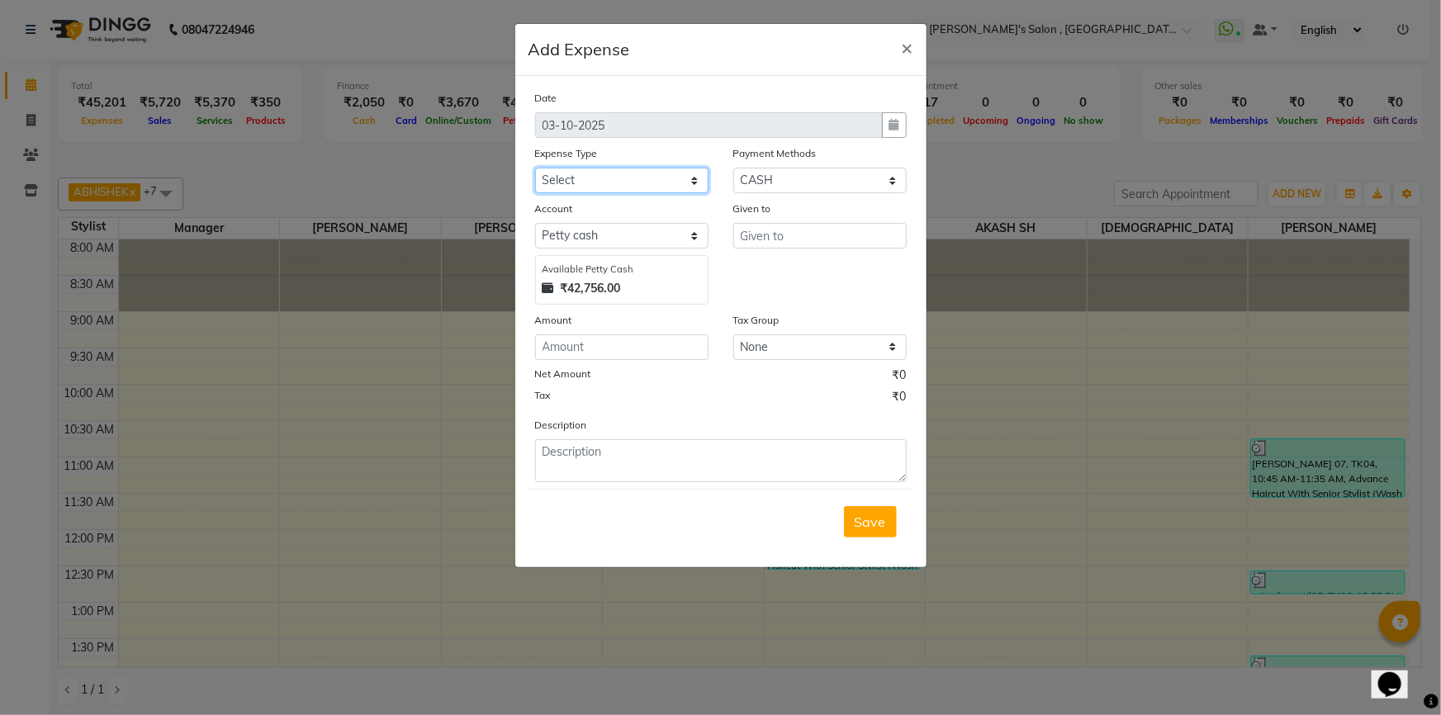
click at [647, 189] on select "Select Advance Salary BANK TRANFAR Cash transfer to hub Client Snacks DISTRIBUT…" at bounding box center [621, 181] width 173 height 26
select select "11136"
click at [535, 168] on select "Select Advance Salary BANK TRANFAR Cash transfer to hub Client Snacks DISTRIBUT…" at bounding box center [621, 181] width 173 height 26
click at [786, 249] on input "text" at bounding box center [819, 236] width 173 height 26
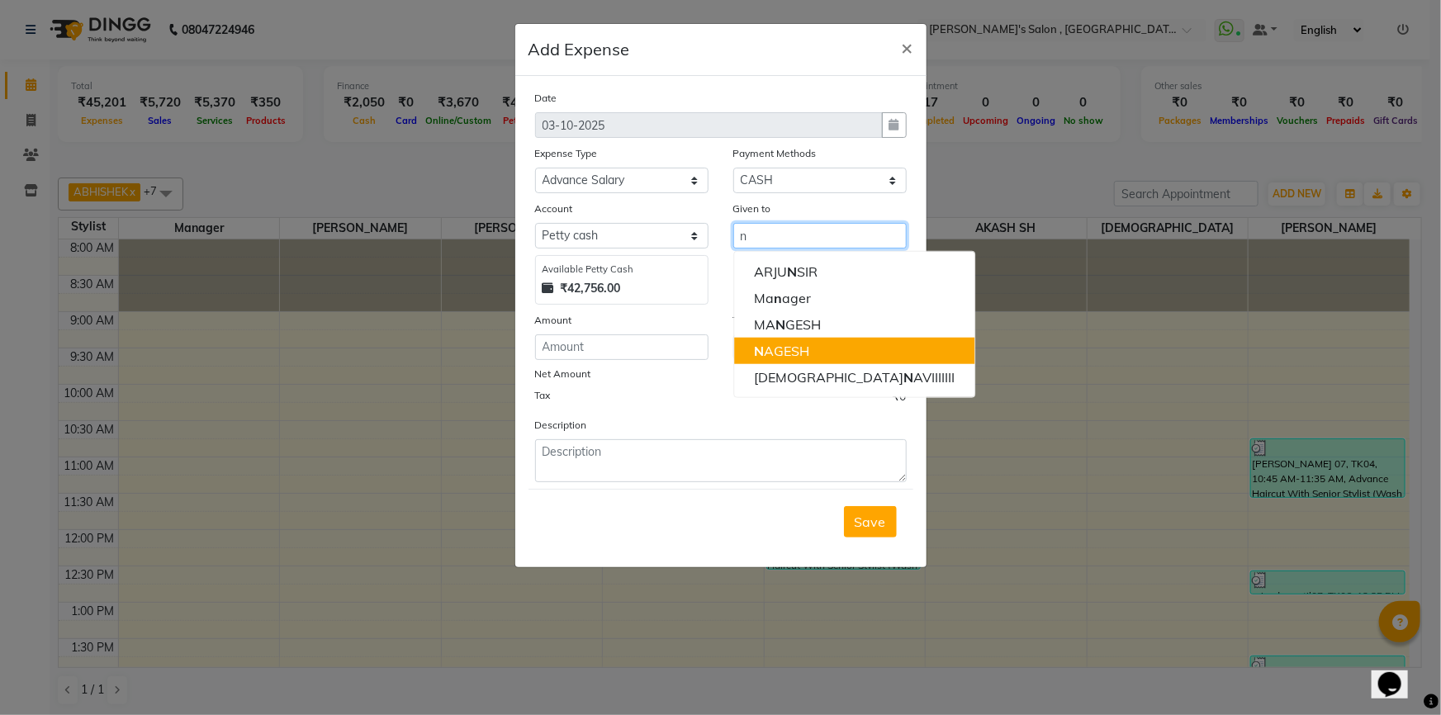
click at [783, 347] on ngb-highlight "N AGESH" at bounding box center [781, 351] width 55 height 17
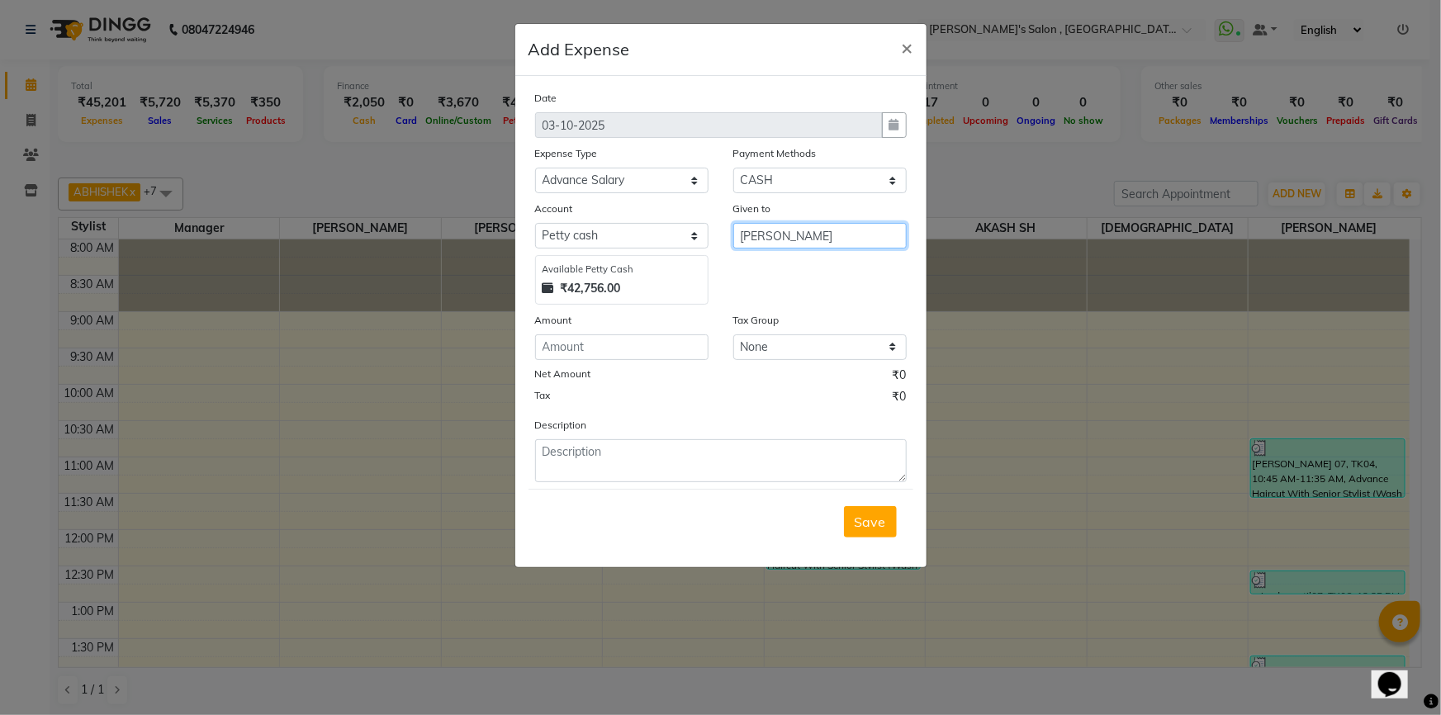
type input "[PERSON_NAME]"
click at [672, 347] on input "number" at bounding box center [621, 347] width 173 height 26
type input "800"
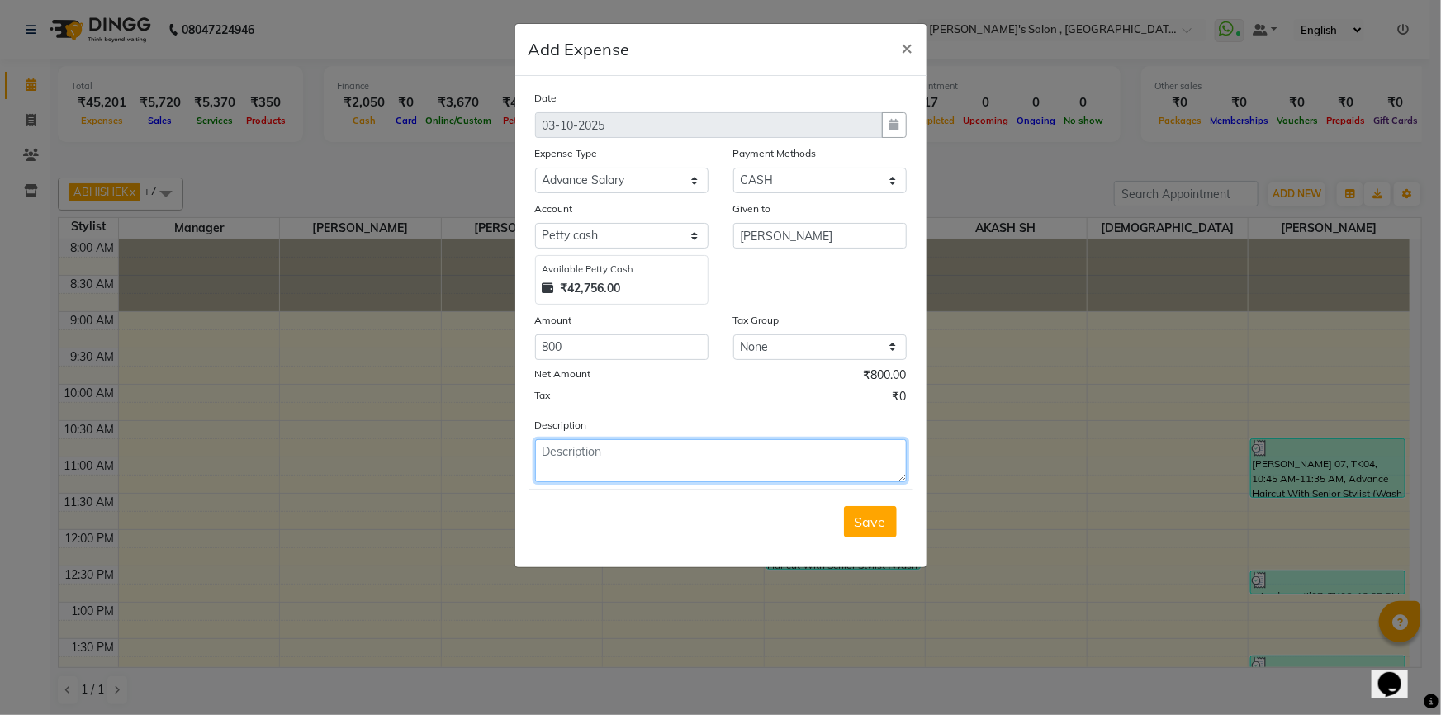
click at [679, 468] on textarea at bounding box center [721, 460] width 372 height 43
type textarea "[PERSON_NAME]"
click at [881, 540] on div "Save" at bounding box center [720, 521] width 385 height 65
click at [887, 524] on button "Save" at bounding box center [870, 521] width 53 height 31
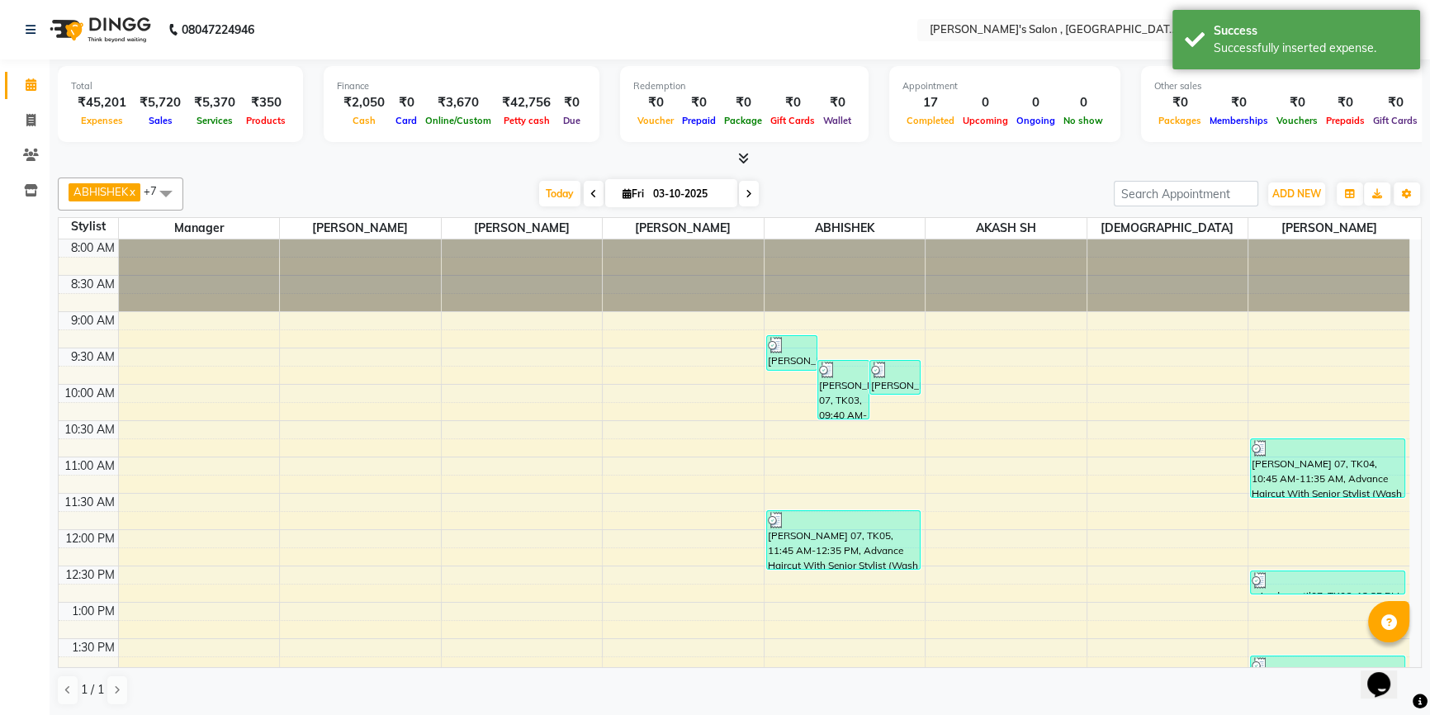
click at [750, 163] on div at bounding box center [740, 158] width 1364 height 17
click at [743, 161] on icon at bounding box center [743, 158] width 11 height 12
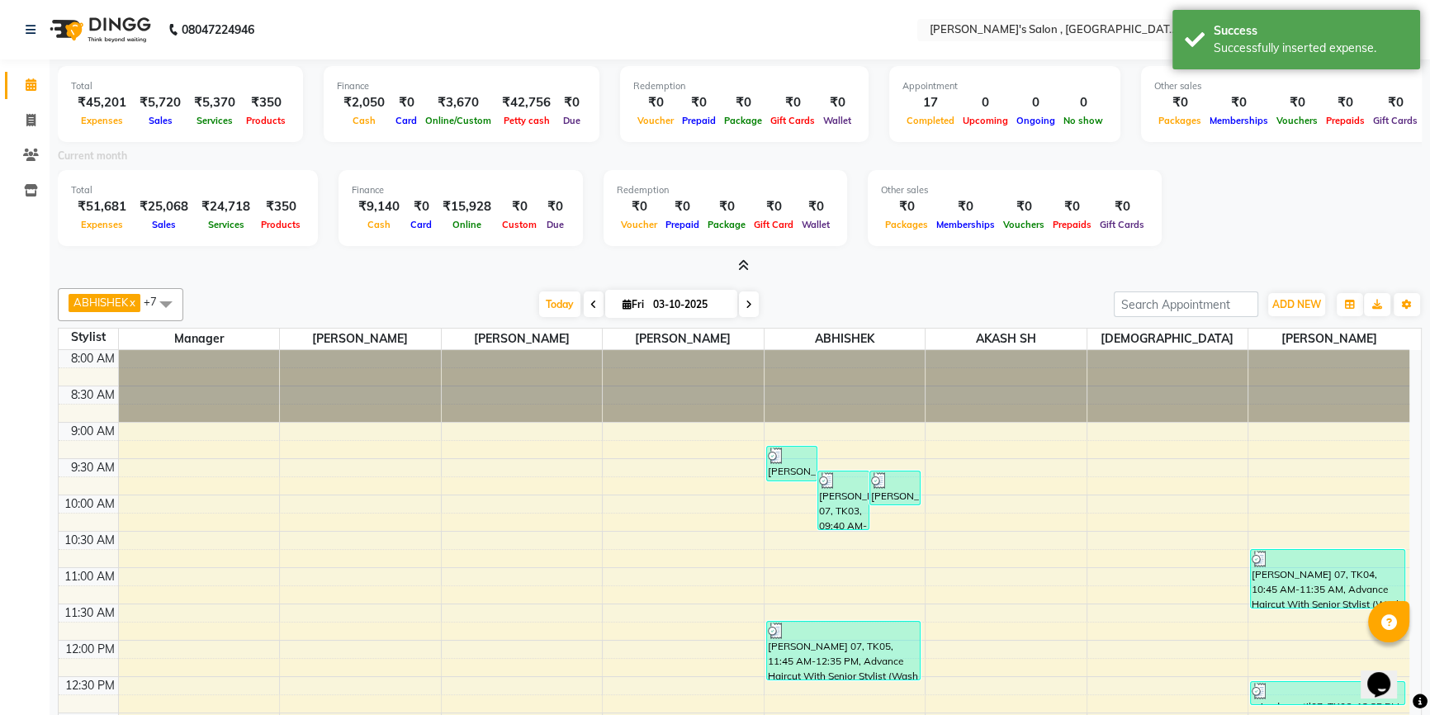
click at [739, 263] on icon at bounding box center [743, 265] width 11 height 12
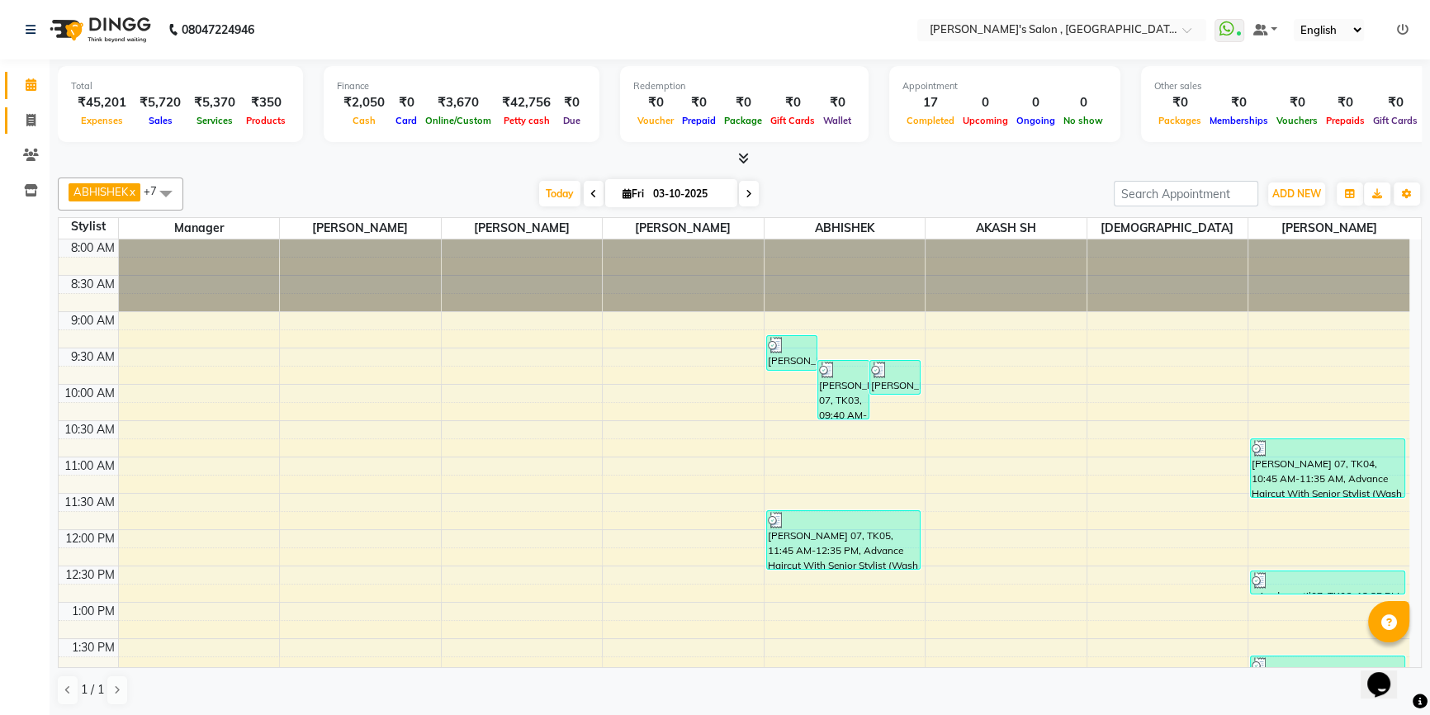
click at [29, 131] on link "Invoice" at bounding box center [25, 120] width 40 height 27
select select "service"
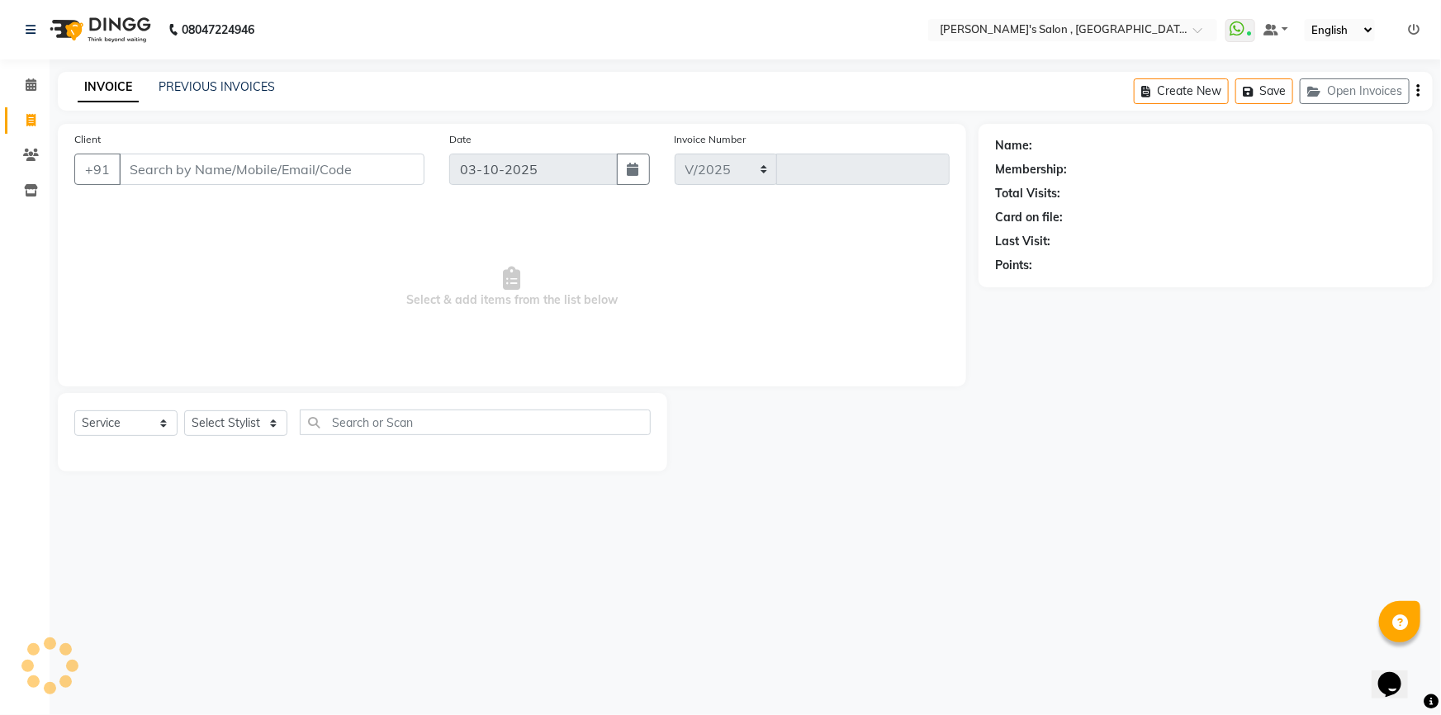
select select "7416"
type input "2368"
click at [195, 90] on link "PREVIOUS INVOICES" at bounding box center [217, 86] width 116 height 15
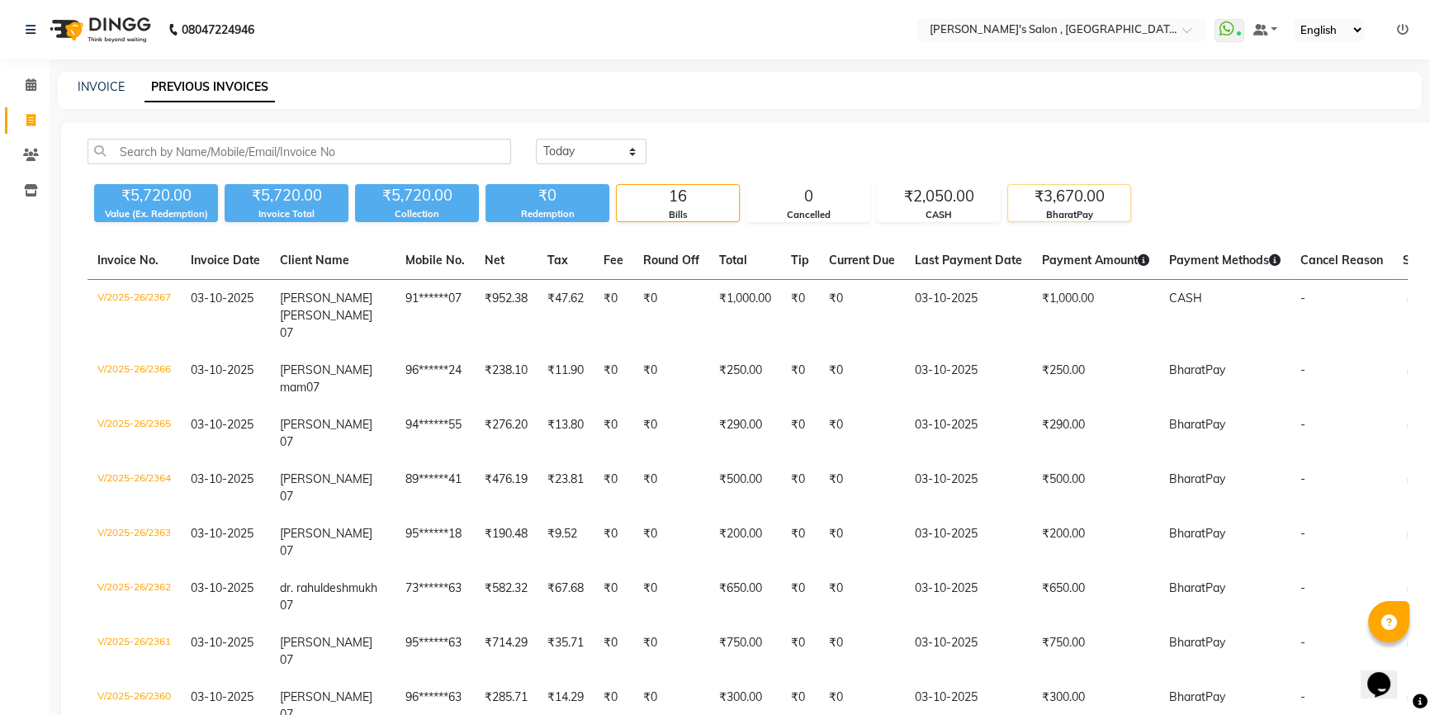
click at [1106, 205] on div "₹3,670.00" at bounding box center [1069, 196] width 122 height 23
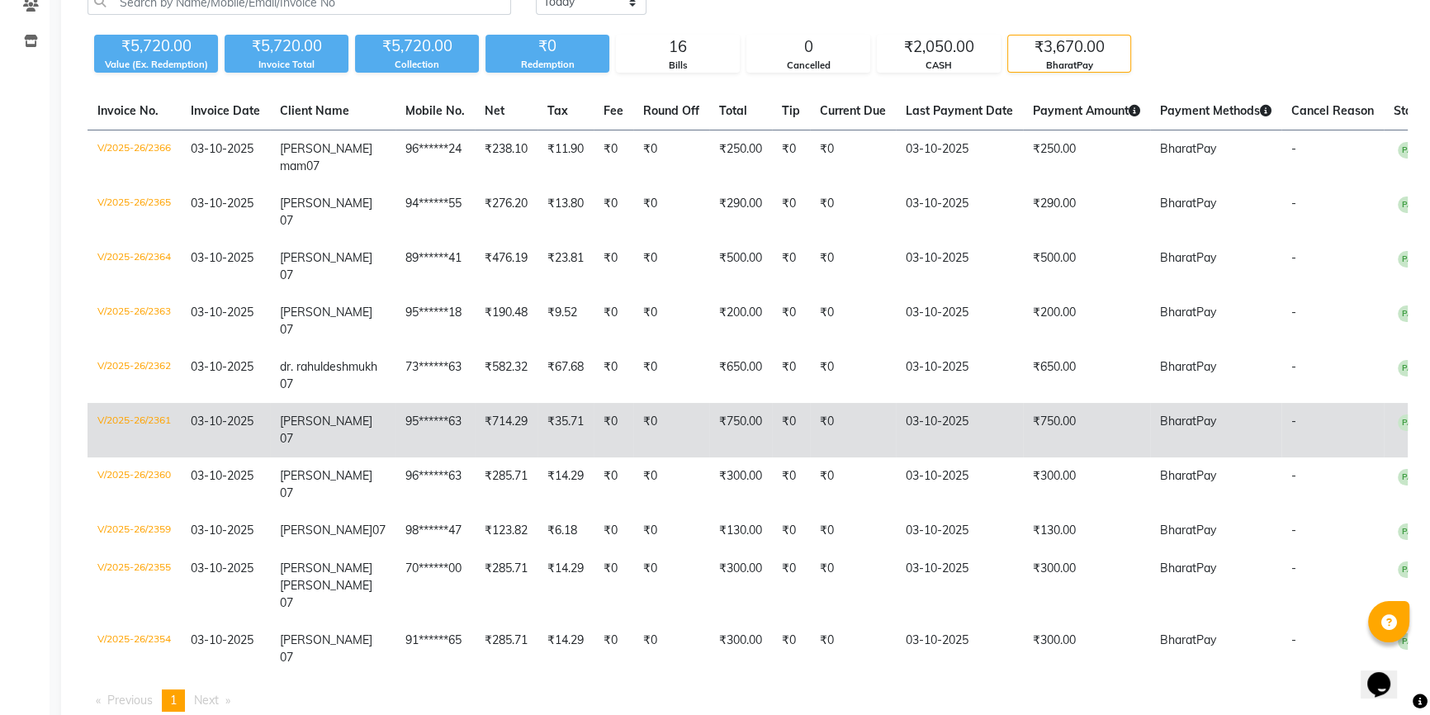
scroll to position [225, 0]
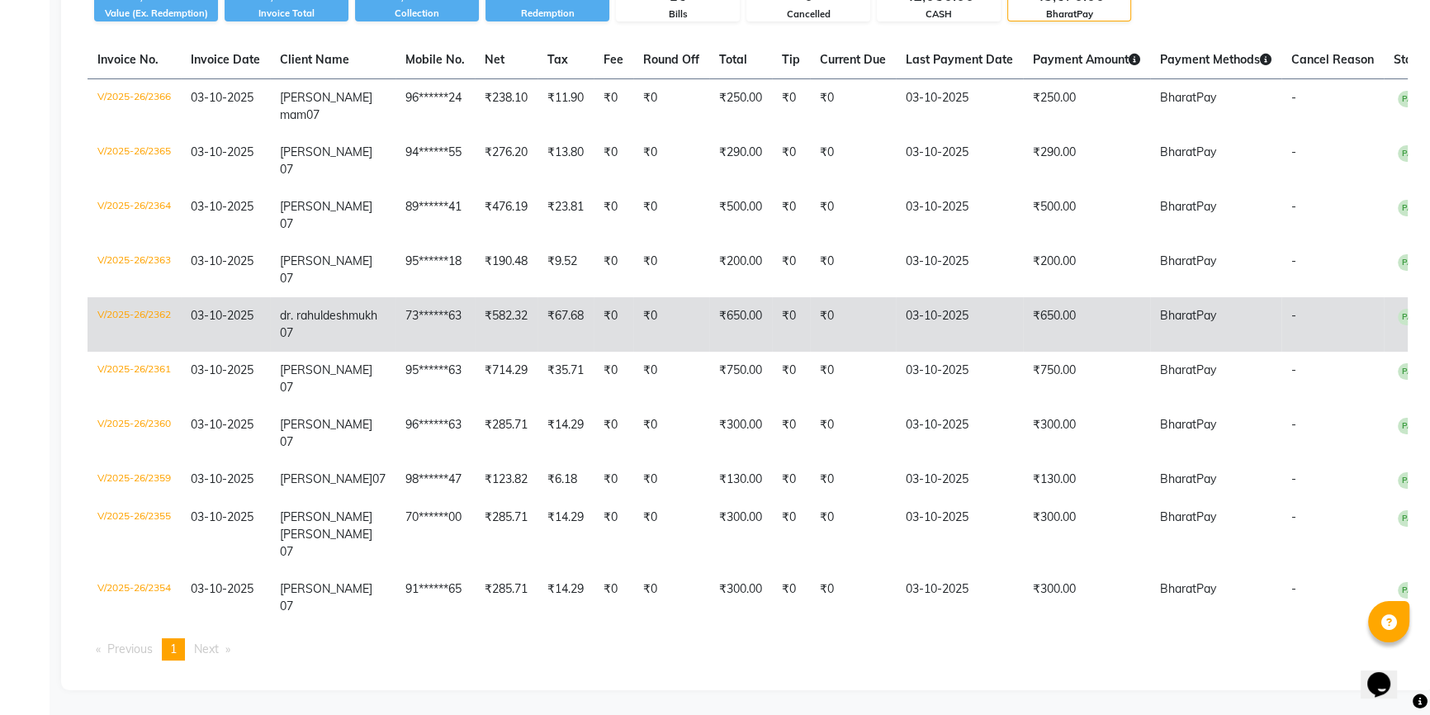
click at [1023, 328] on td "₹650.00" at bounding box center [1086, 324] width 127 height 54
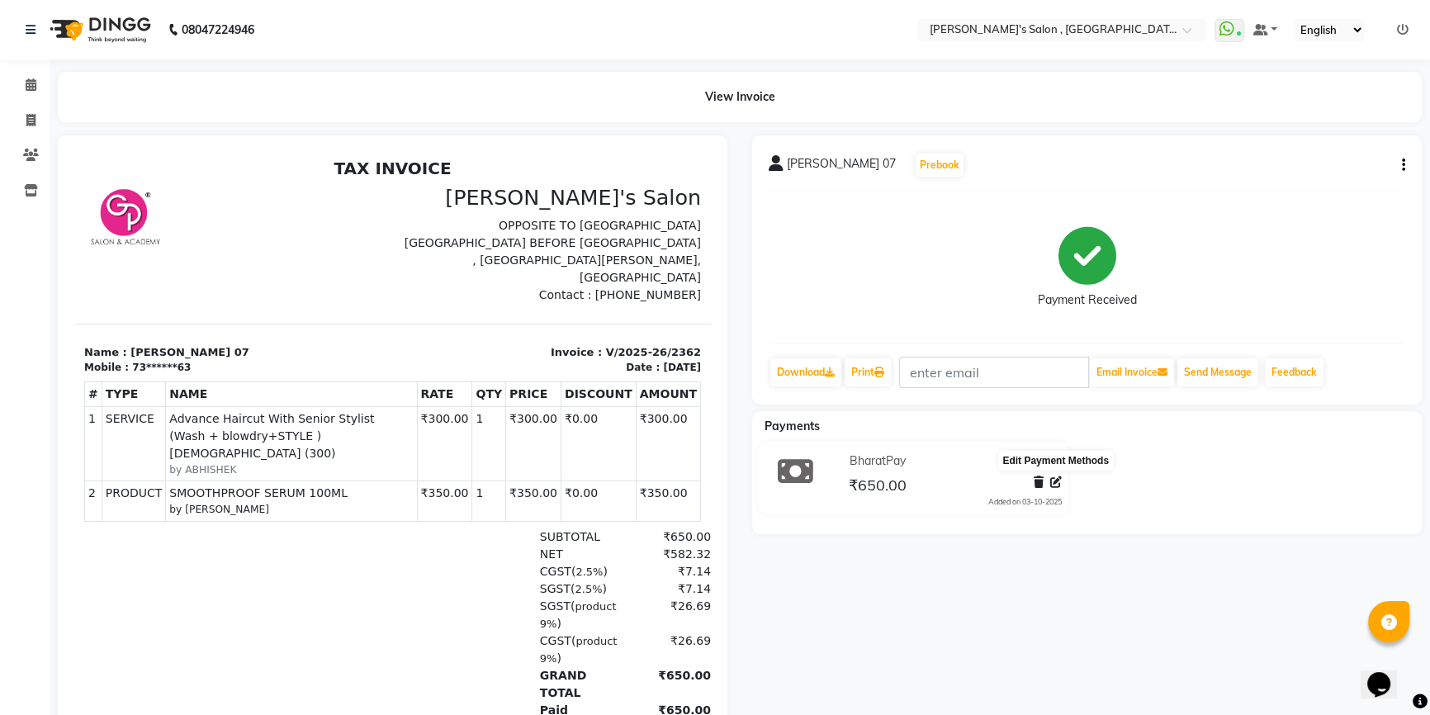
click at [1051, 485] on icon at bounding box center [1056, 482] width 12 height 12
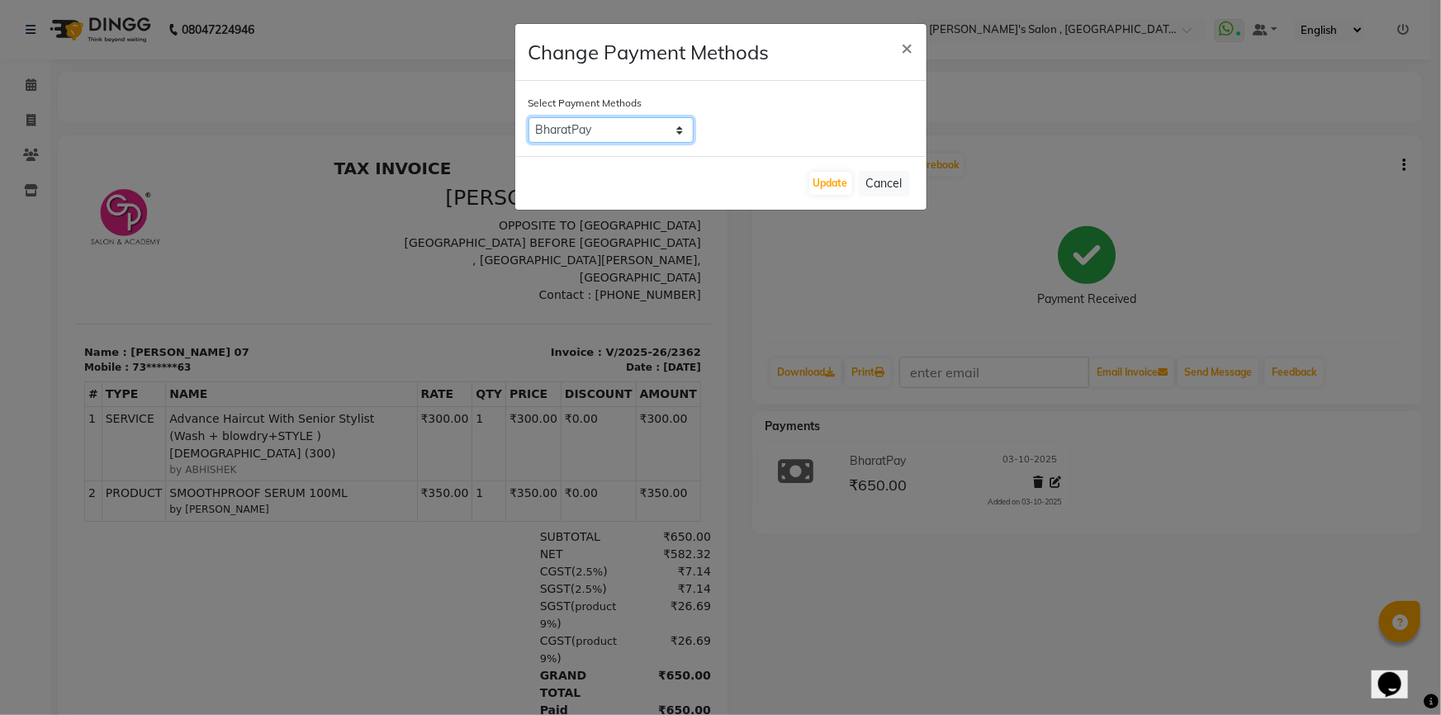
click at [625, 121] on select "CARD CASH Bank GPay PhonePe PayTM BharatPay" at bounding box center [610, 130] width 165 height 26
select select "1"
click at [528, 117] on select "CARD CASH Bank GPay PhonePe PayTM BharatPay" at bounding box center [610, 130] width 165 height 26
click at [835, 184] on button "Update" at bounding box center [830, 183] width 43 height 23
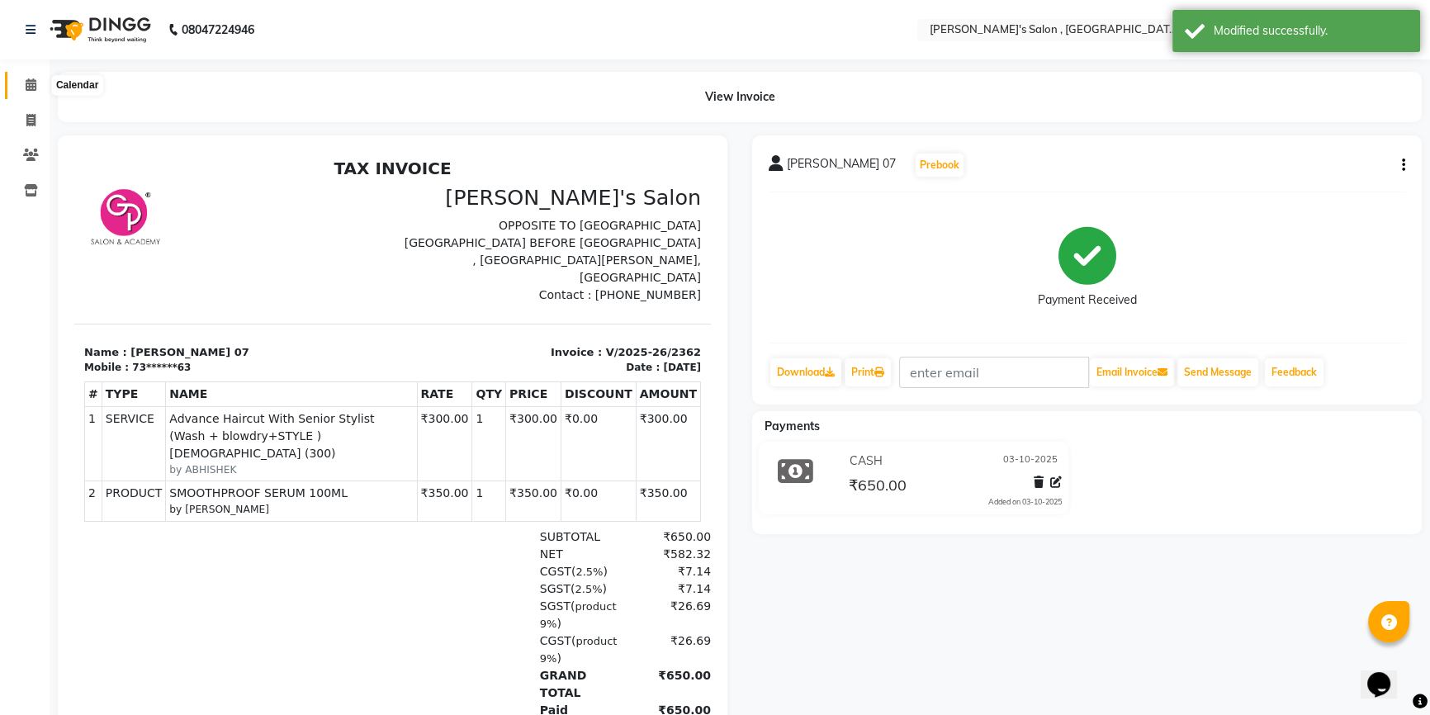
click at [42, 83] on span at bounding box center [31, 85] width 29 height 19
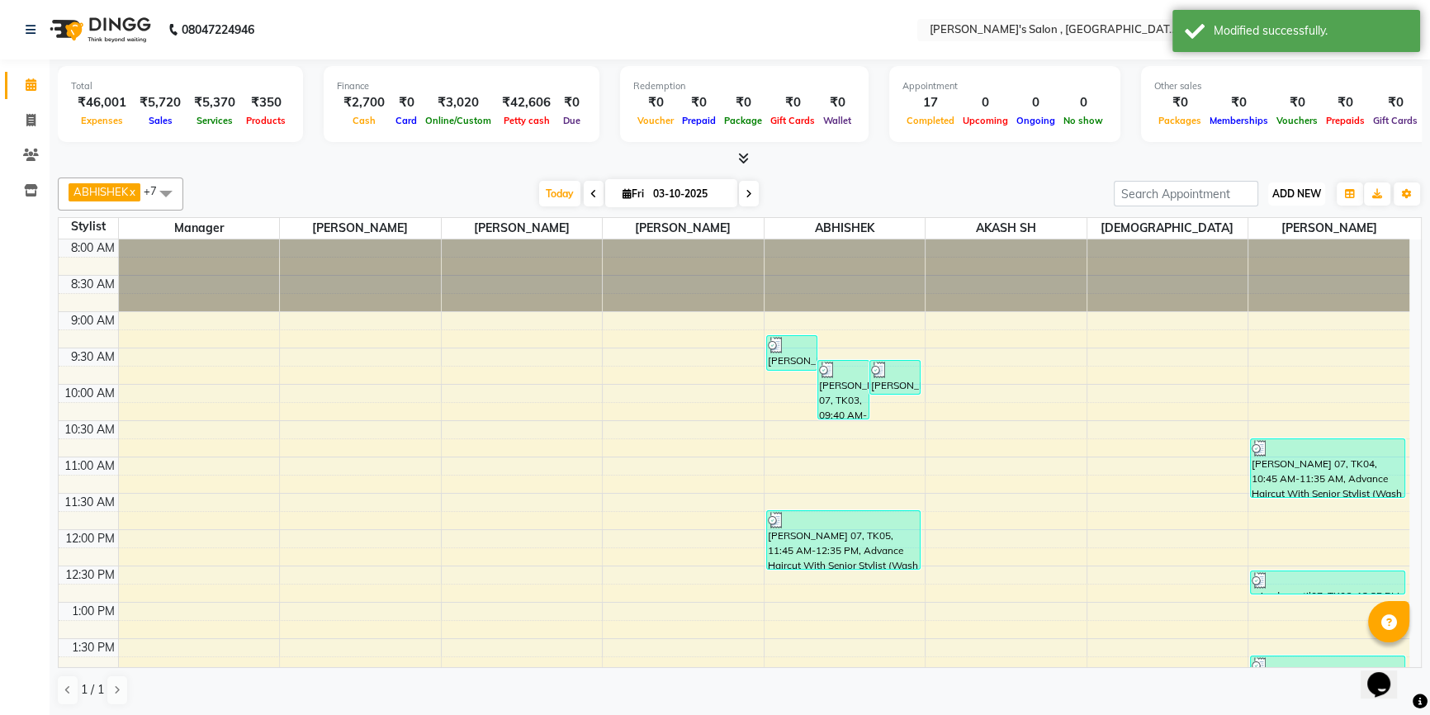
click at [1295, 193] on span "ADD NEW" at bounding box center [1296, 193] width 49 height 12
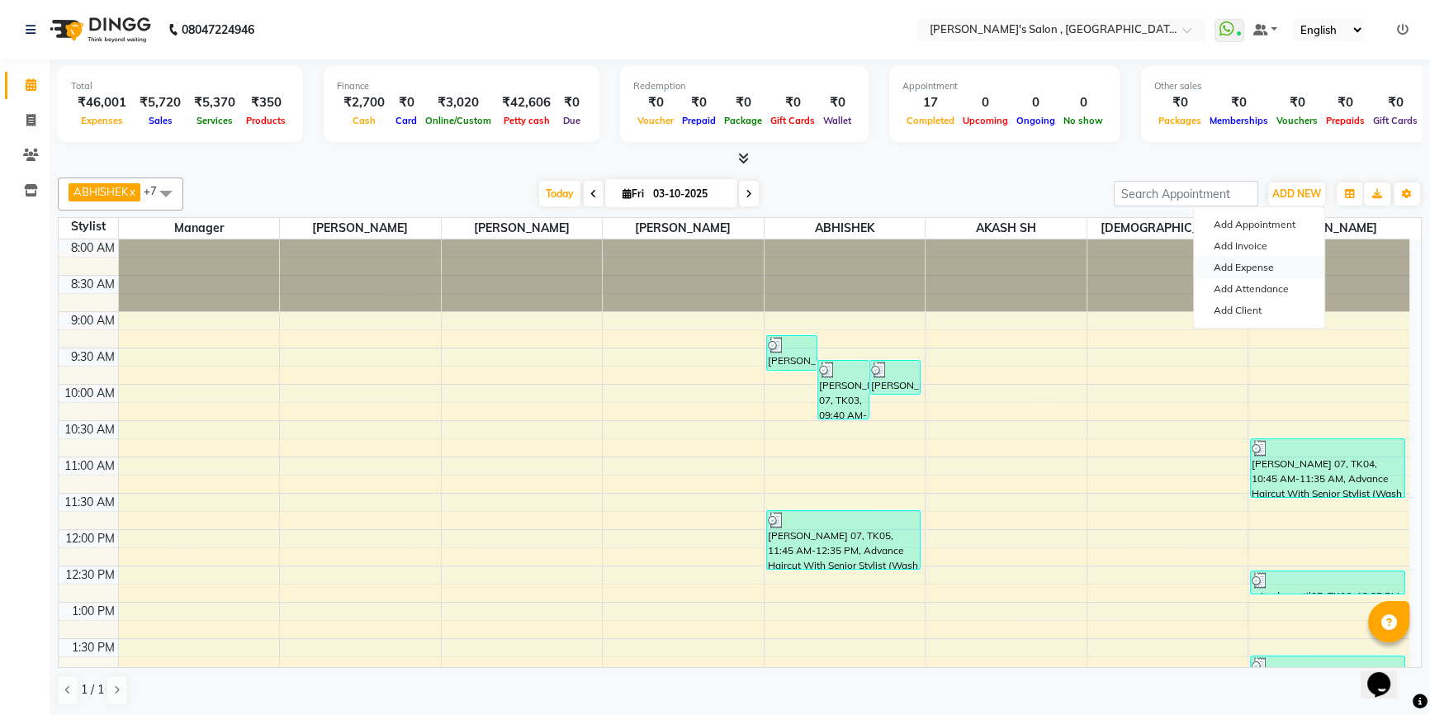
click at [1267, 267] on link "Add Expense" at bounding box center [1259, 267] width 130 height 21
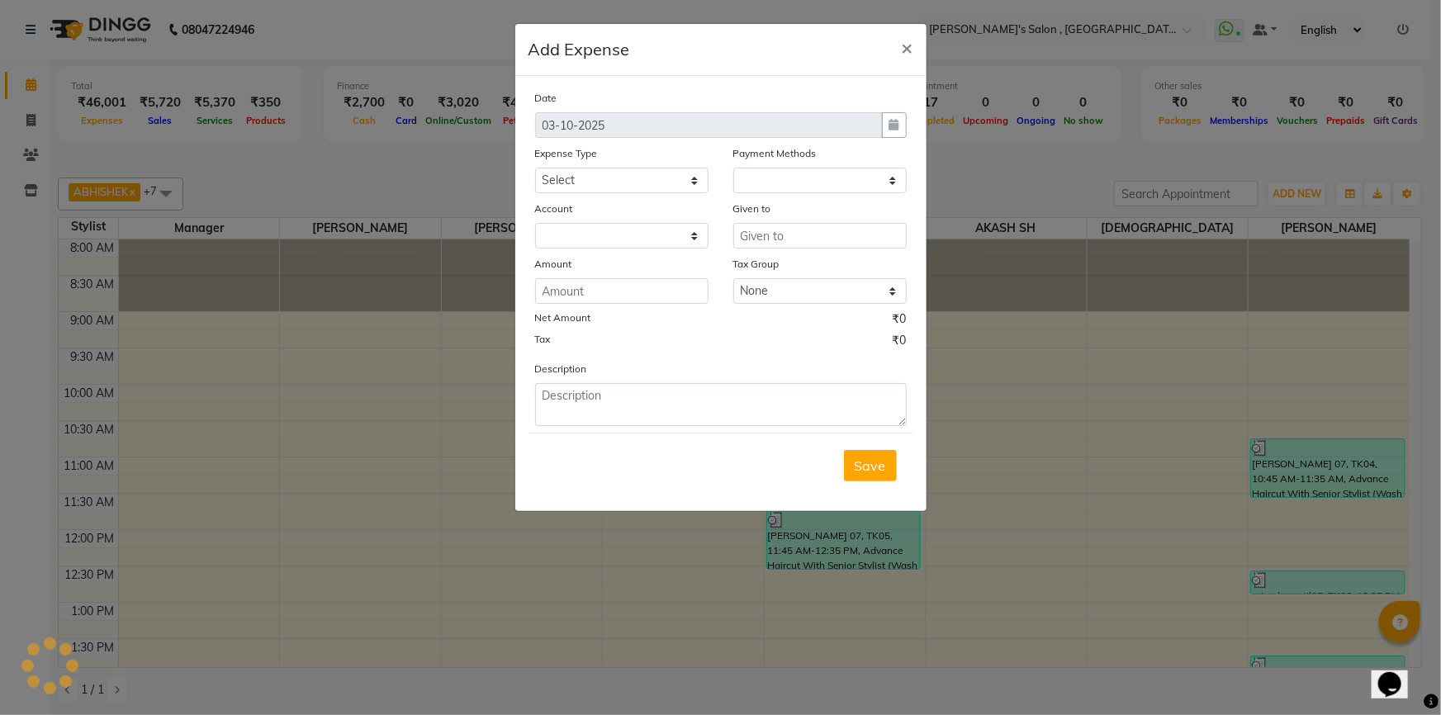
select select "1"
select select "6520"
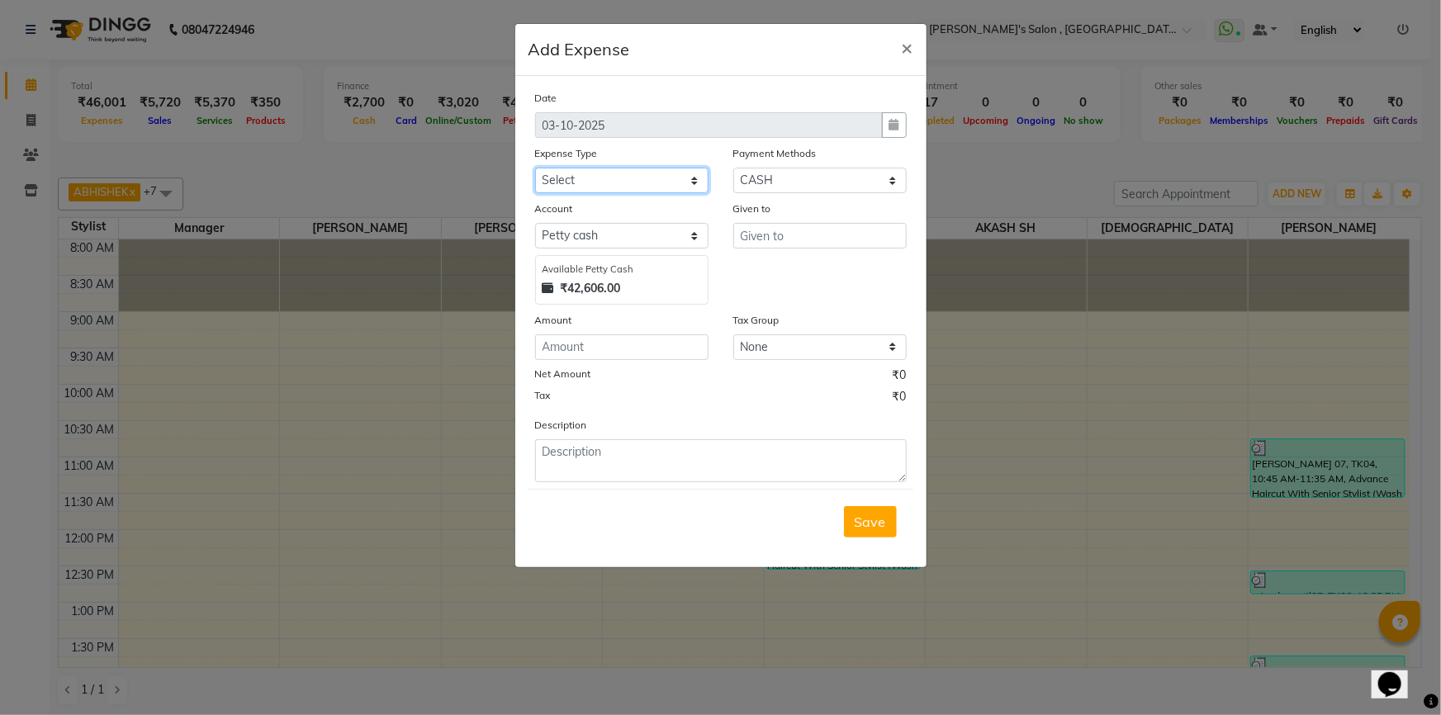
click at [668, 188] on select "Select Advance Salary BANK TRANFAR Cash transfer to hub Client Snacks DISTRIBUT…" at bounding box center [621, 181] width 173 height 26
select select "11137"
click at [535, 168] on select "Select Advance Salary BANK TRANFAR Cash transfer to hub Client Snacks DISTRIBUT…" at bounding box center [621, 181] width 173 height 26
click at [783, 239] on input "text" at bounding box center [819, 236] width 173 height 26
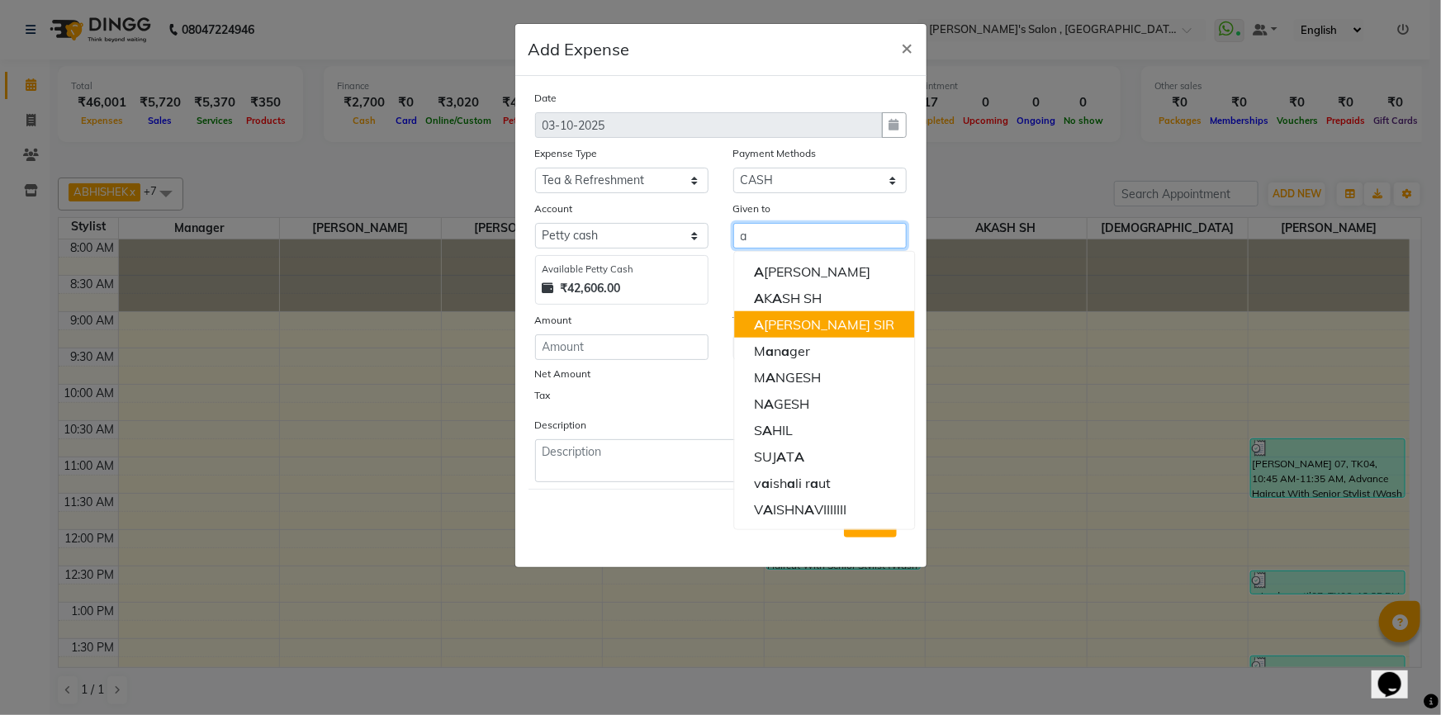
click at [812, 327] on ngb-highlight "A RJUN SIR" at bounding box center [824, 324] width 140 height 17
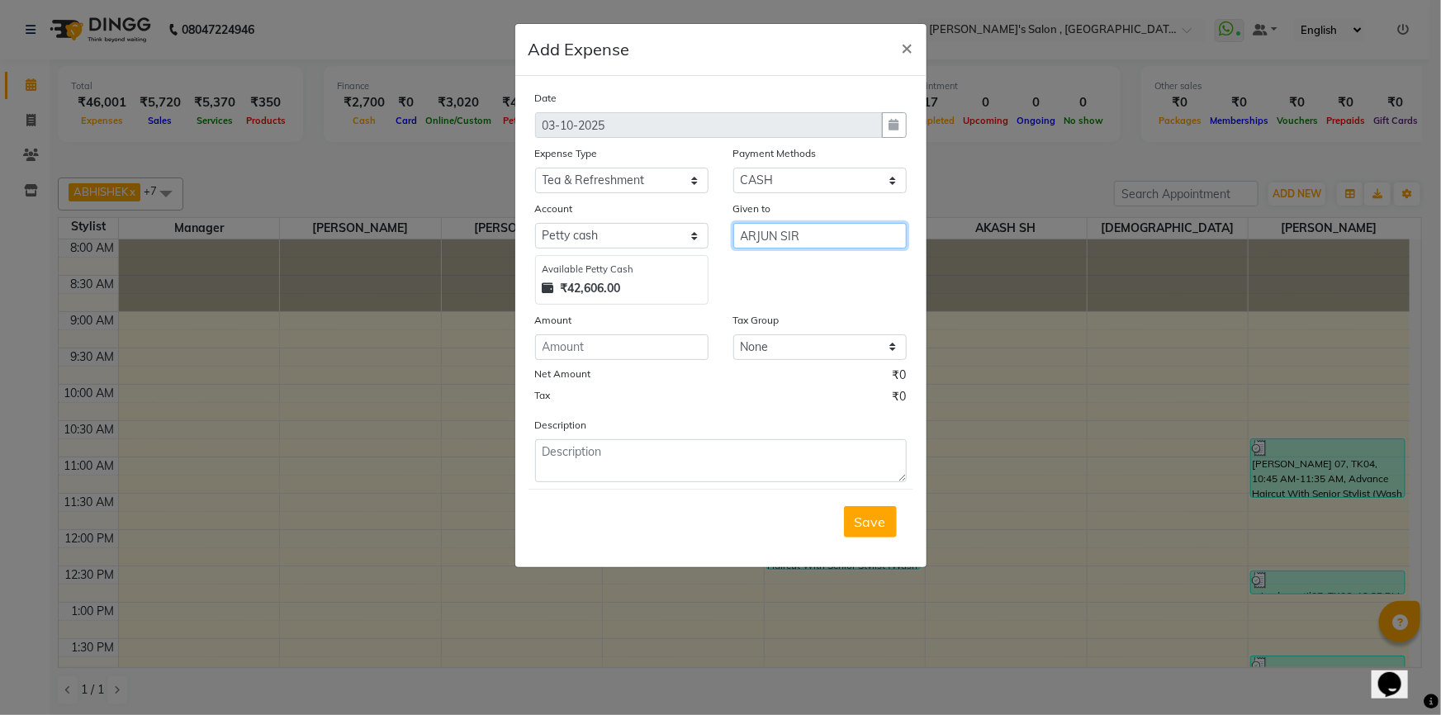
type input "ARJUN SIR"
click at [608, 353] on input "number" at bounding box center [621, 347] width 173 height 26
type input "36"
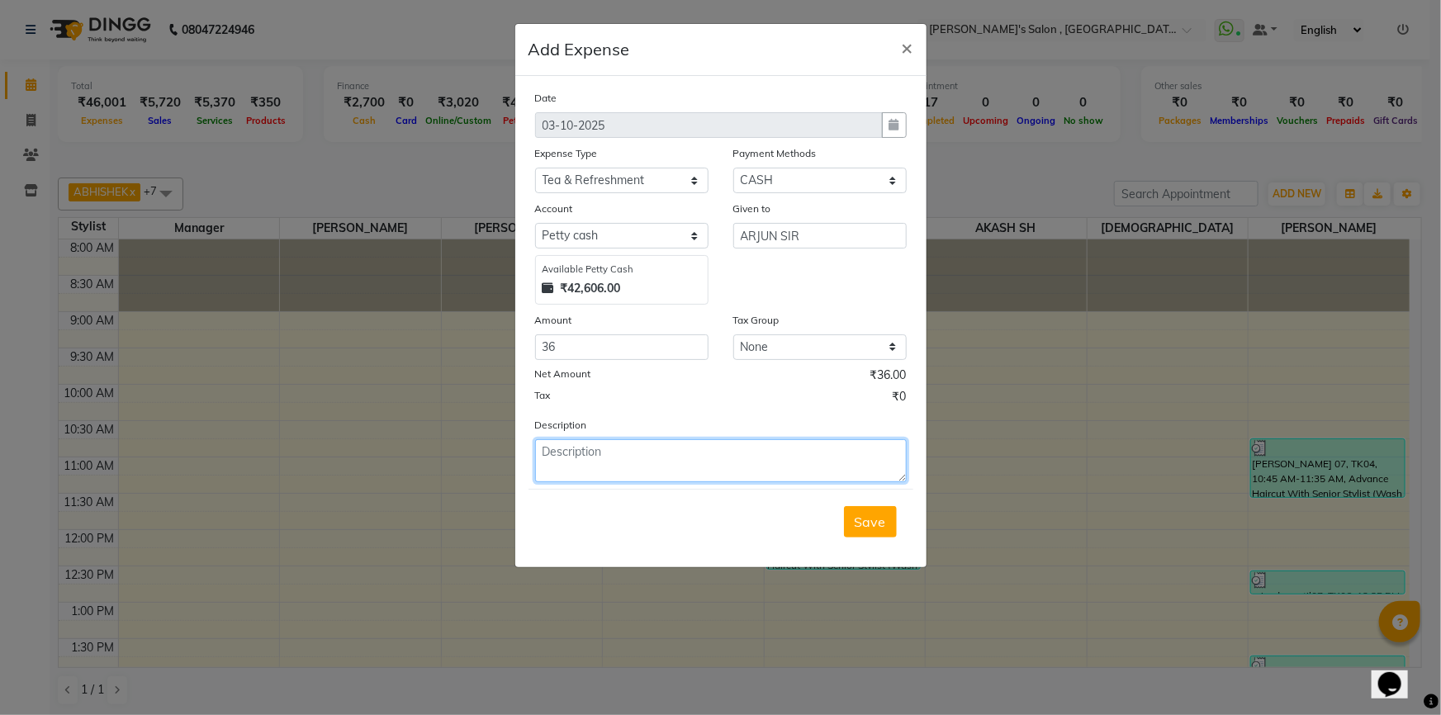
click at [664, 458] on textarea at bounding box center [721, 460] width 372 height 43
type textarea "milk"
click at [867, 527] on span "Save" at bounding box center [869, 522] width 31 height 17
